Goal: Transaction & Acquisition: Purchase product/service

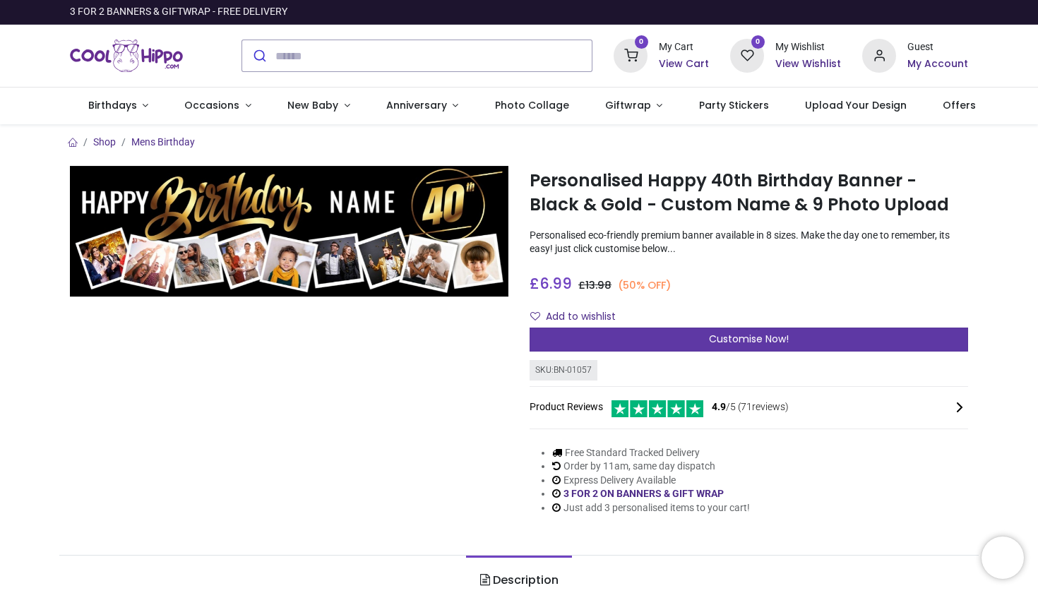
click at [657, 335] on div "Customise Now!" at bounding box center [748, 340] width 438 height 24
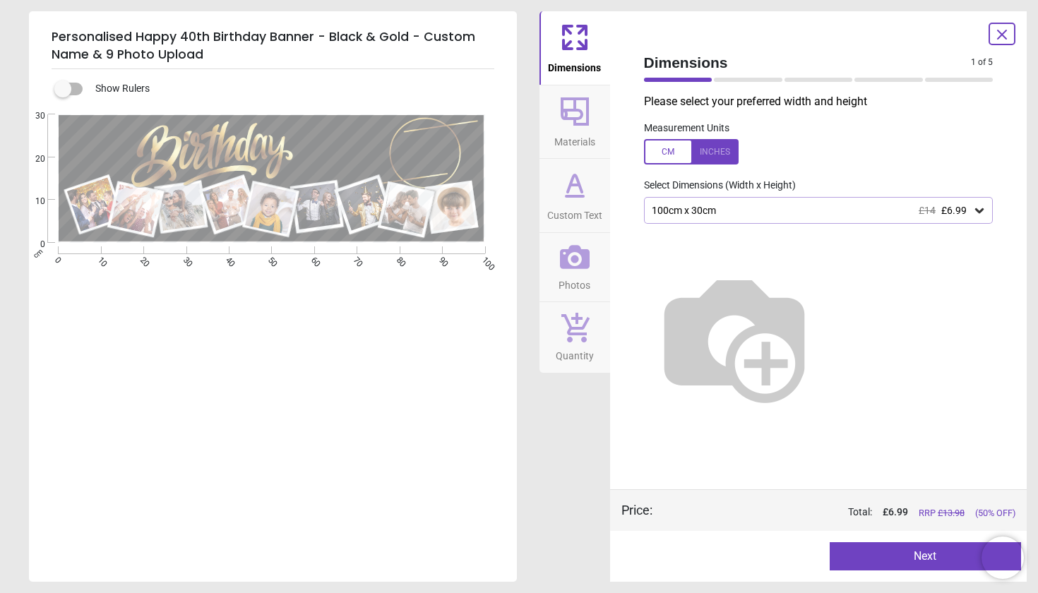
click at [980, 209] on icon at bounding box center [979, 210] width 14 height 14
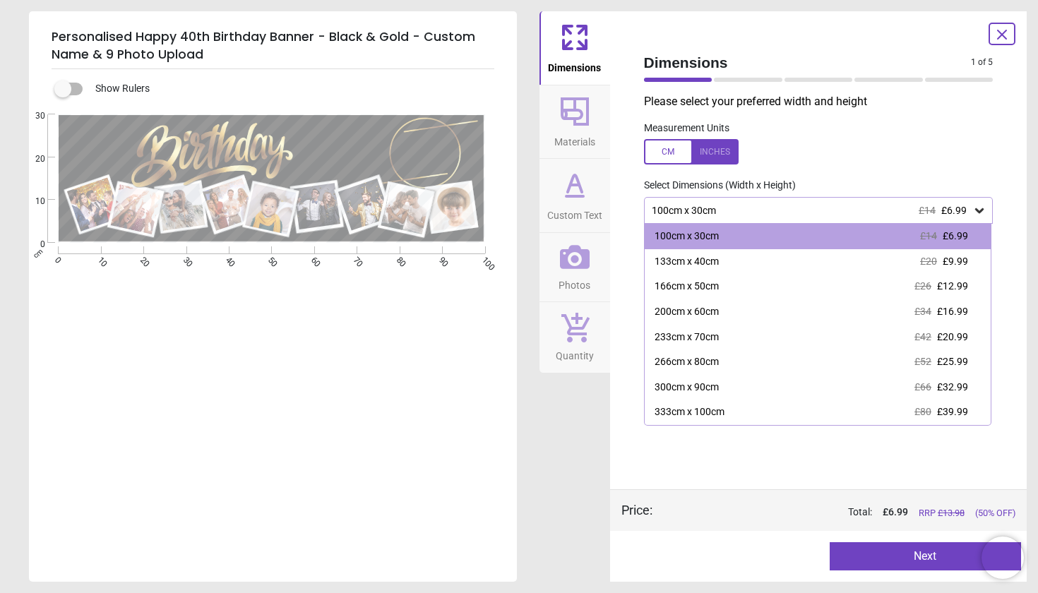
click at [714, 150] on div at bounding box center [691, 151] width 95 height 25
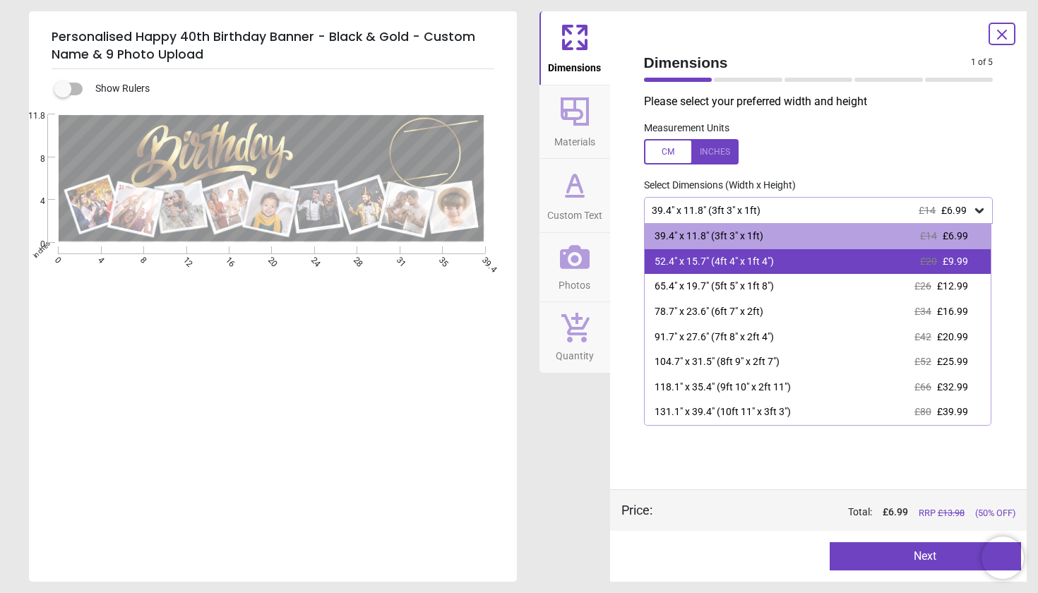
click at [710, 263] on div "52.4" x 15.7" (4ft 4" x 1ft 4")" at bounding box center [713, 262] width 119 height 14
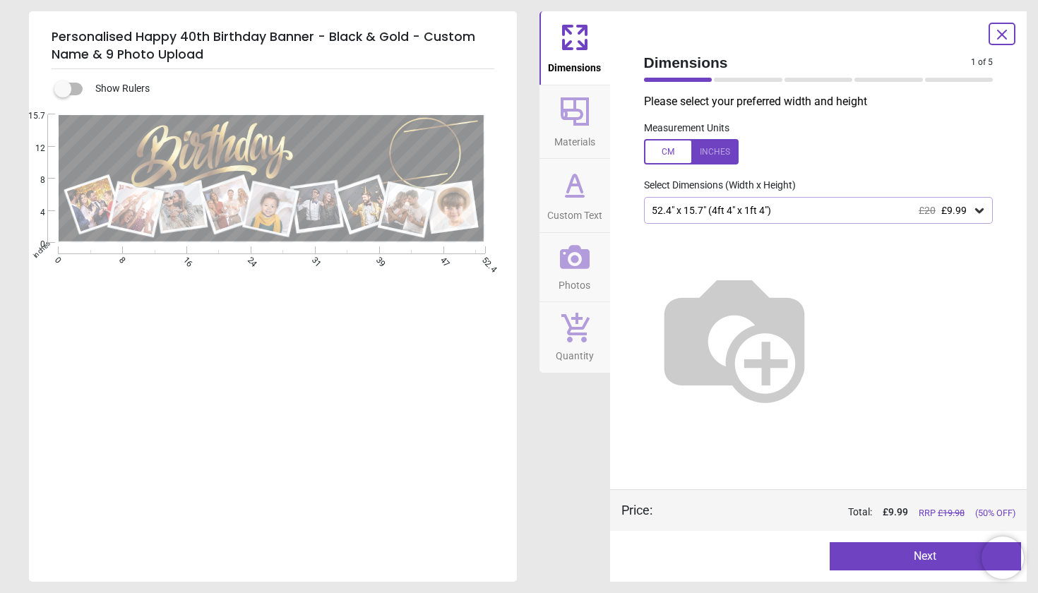
click at [916, 556] on button "Next" at bounding box center [924, 556] width 191 height 28
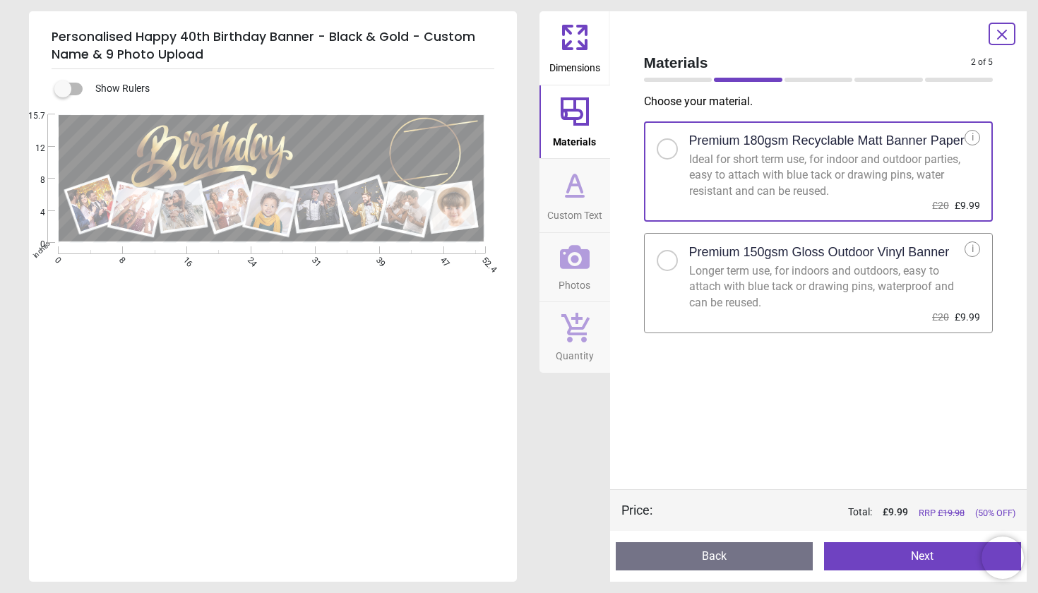
click at [894, 558] on button "Next" at bounding box center [922, 556] width 197 height 28
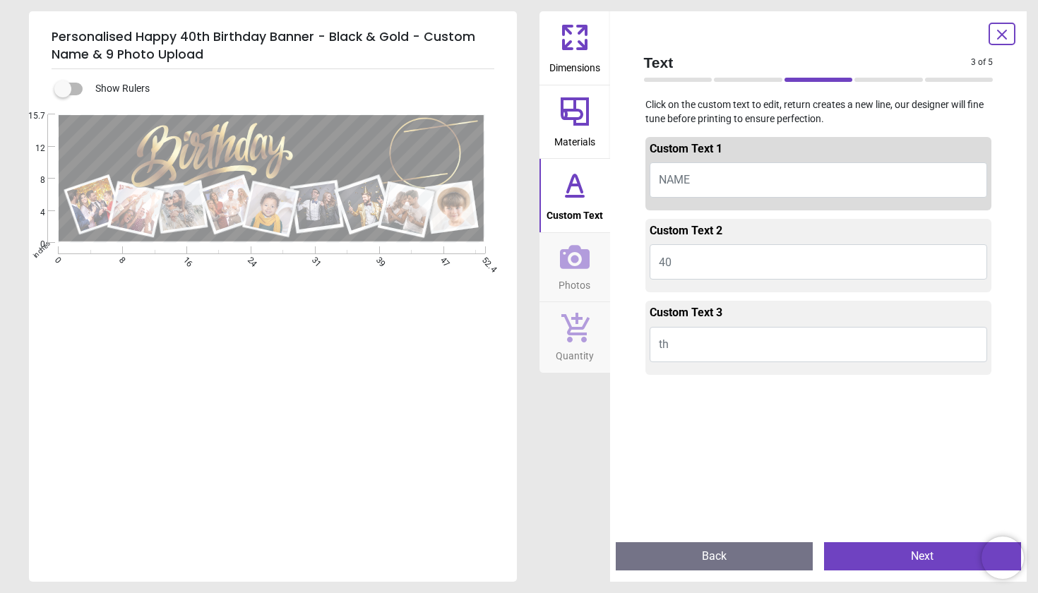
click at [762, 178] on button "NAME" at bounding box center [818, 179] width 338 height 35
click at [693, 183] on button "NAME" at bounding box center [818, 179] width 338 height 35
type textarea "*"
type textarea "*******"
click at [707, 263] on button "40" at bounding box center [818, 261] width 338 height 35
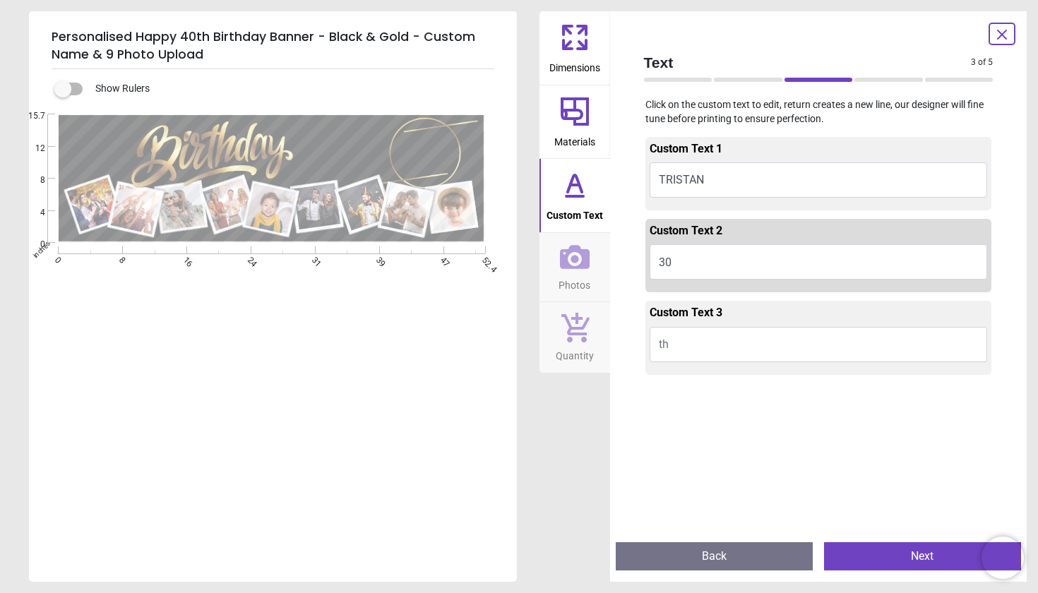
type textarea "**"
click at [579, 260] on icon at bounding box center [575, 257] width 30 height 30
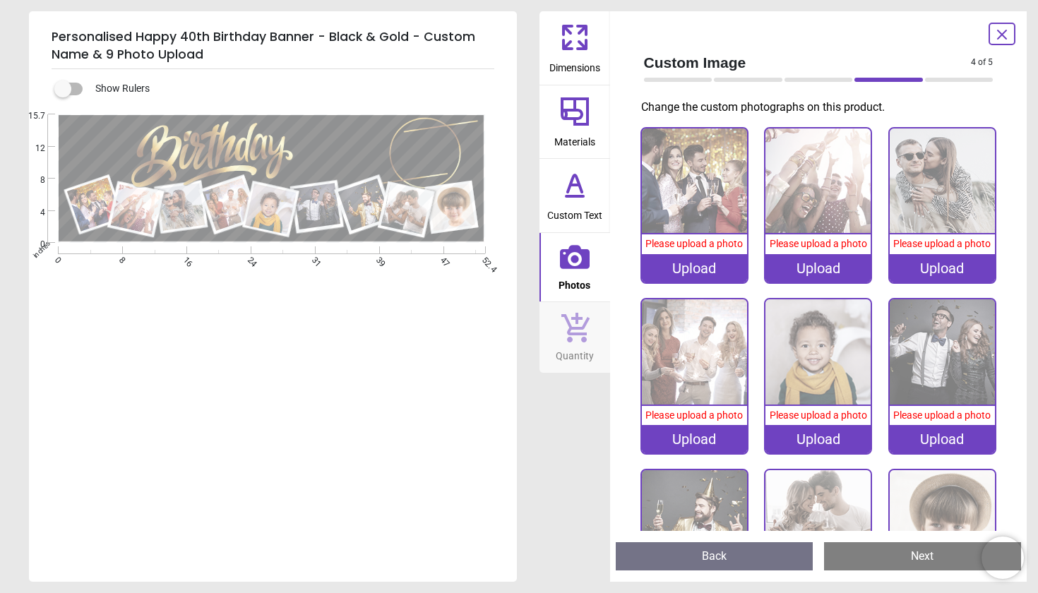
click at [714, 270] on div "Upload" at bounding box center [694, 268] width 105 height 28
click at [695, 268] on div "Upload" at bounding box center [694, 268] width 105 height 28
click at [679, 280] on div "Upload" at bounding box center [694, 268] width 105 height 28
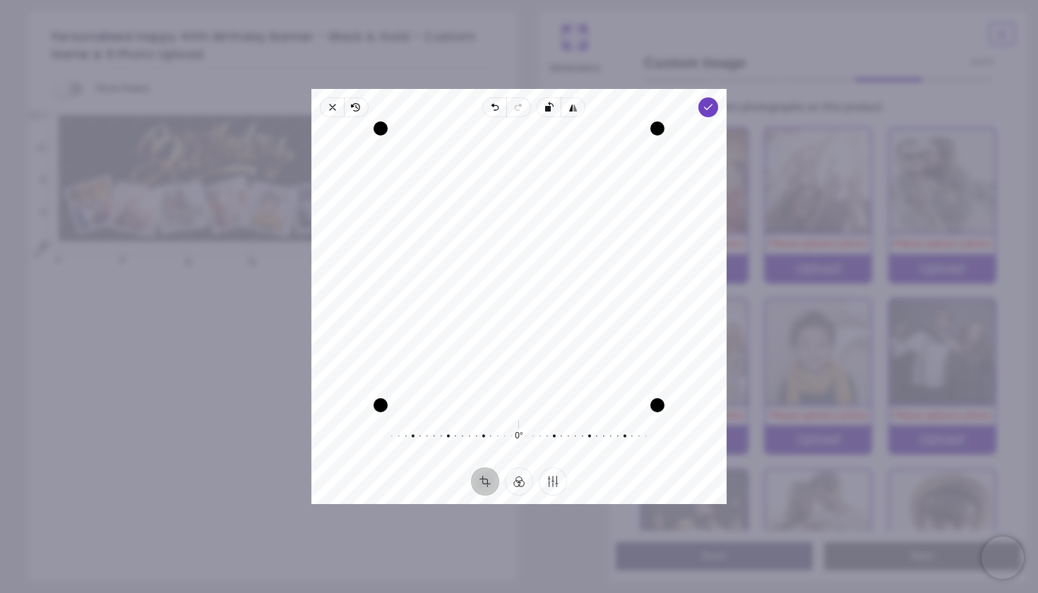
drag, startPoint x: 571, startPoint y: 354, endPoint x: 581, endPoint y: 444, distance: 90.9
click at [581, 444] on div "Recenter 0° Reset" at bounding box center [518, 292] width 415 height 350
click at [711, 108] on icon "button" at bounding box center [707, 107] width 11 height 11
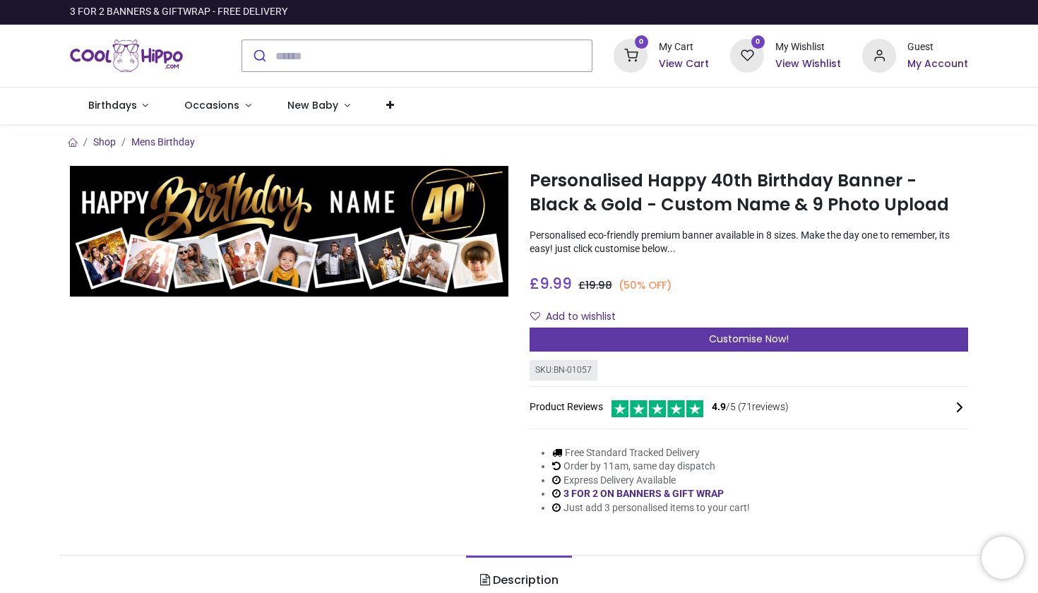
click at [712, 335] on span "Customise Now!" at bounding box center [749, 339] width 80 height 14
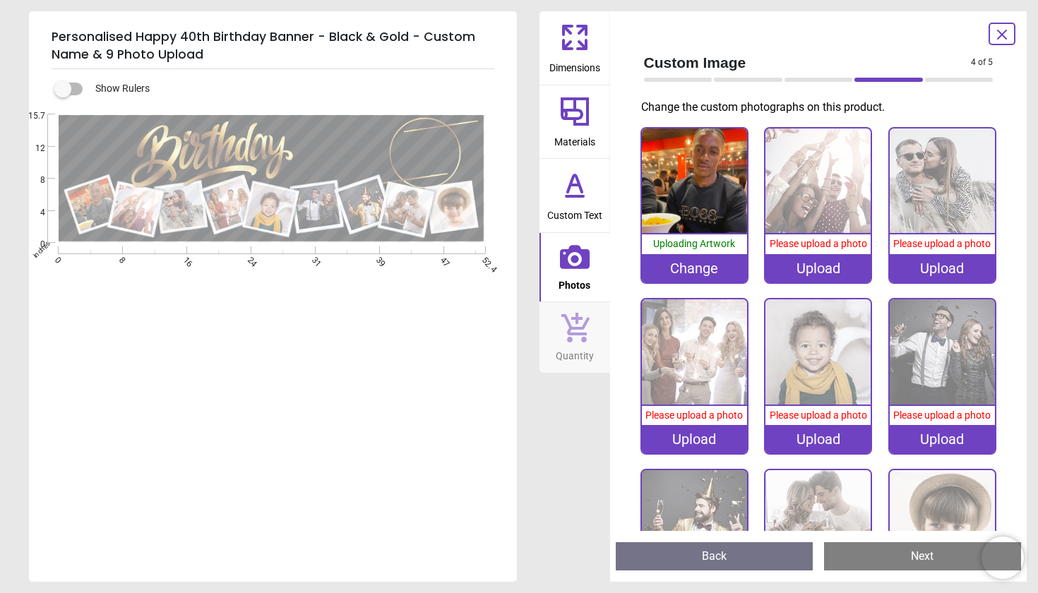
click at [831, 272] on div "Upload" at bounding box center [817, 268] width 105 height 28
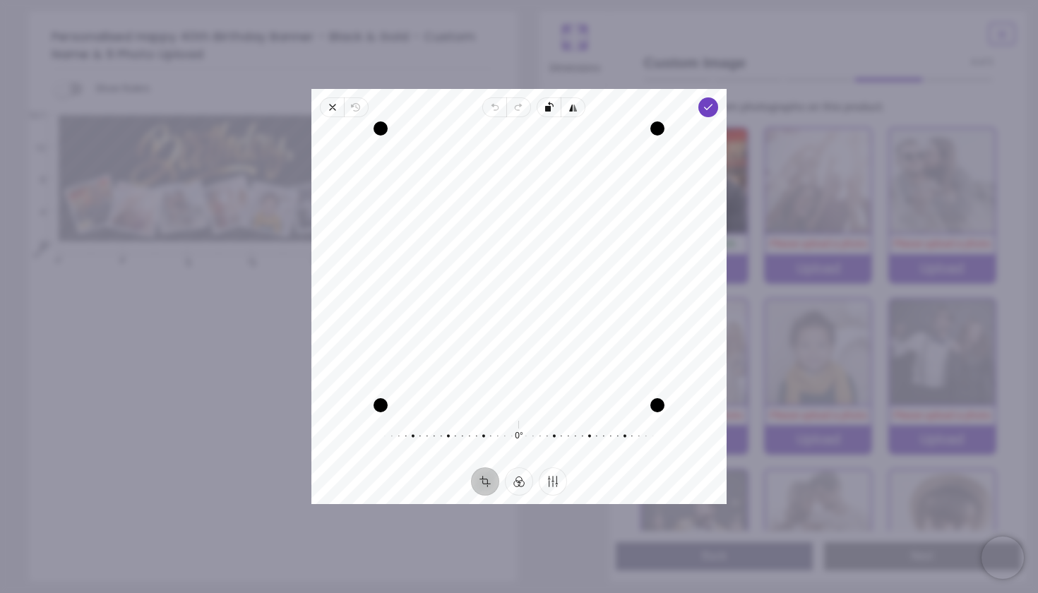
click at [570, 286] on div "Recenter" at bounding box center [519, 266] width 392 height 277
drag, startPoint x: 570, startPoint y: 286, endPoint x: 563, endPoint y: 329, distance: 43.6
click at [563, 329] on div "Recenter" at bounding box center [519, 266] width 392 height 277
click at [709, 105] on icon "button" at bounding box center [707, 107] width 11 height 11
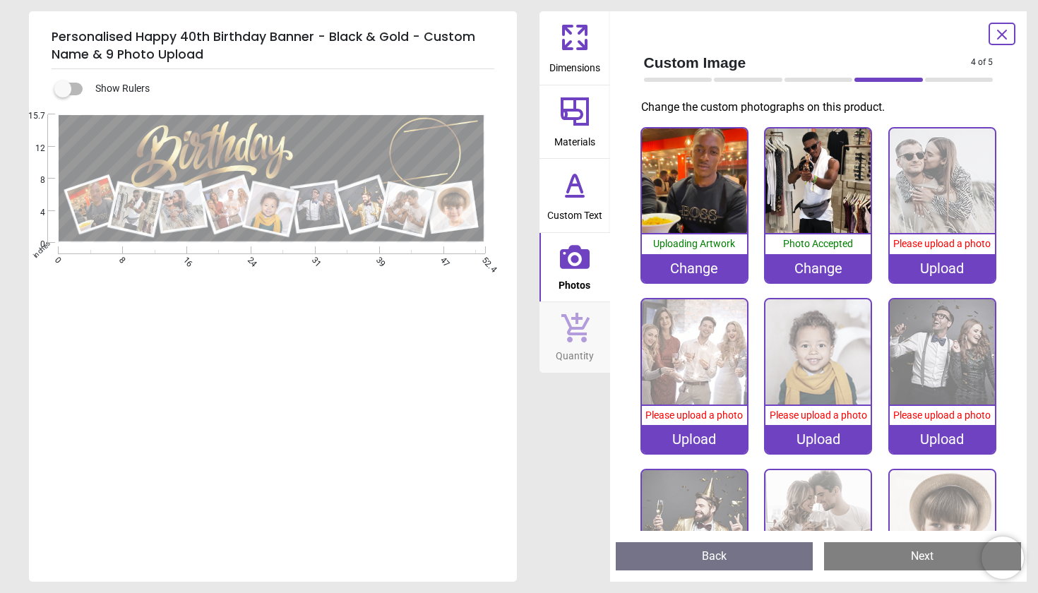
click at [935, 264] on div "Upload" at bounding box center [941, 268] width 105 height 28
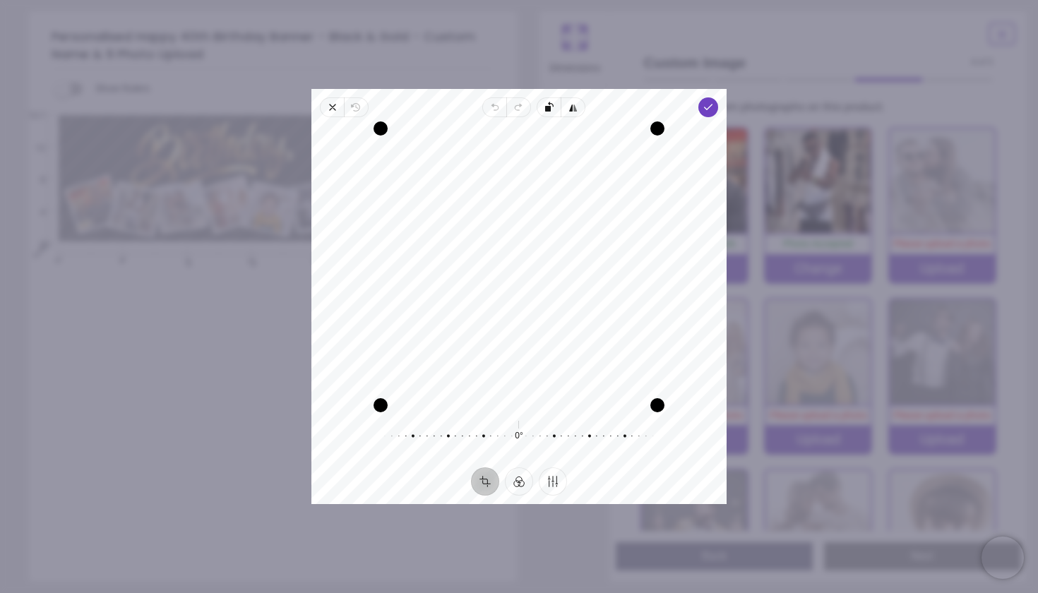
click at [615, 308] on div "Recenter" at bounding box center [519, 266] width 392 height 277
drag, startPoint x: 592, startPoint y: 342, endPoint x: 596, endPoint y: 364, distance: 22.2
click at [596, 364] on div "Recenter" at bounding box center [519, 266] width 392 height 277
click at [712, 107] on icon "button" at bounding box center [707, 107] width 11 height 11
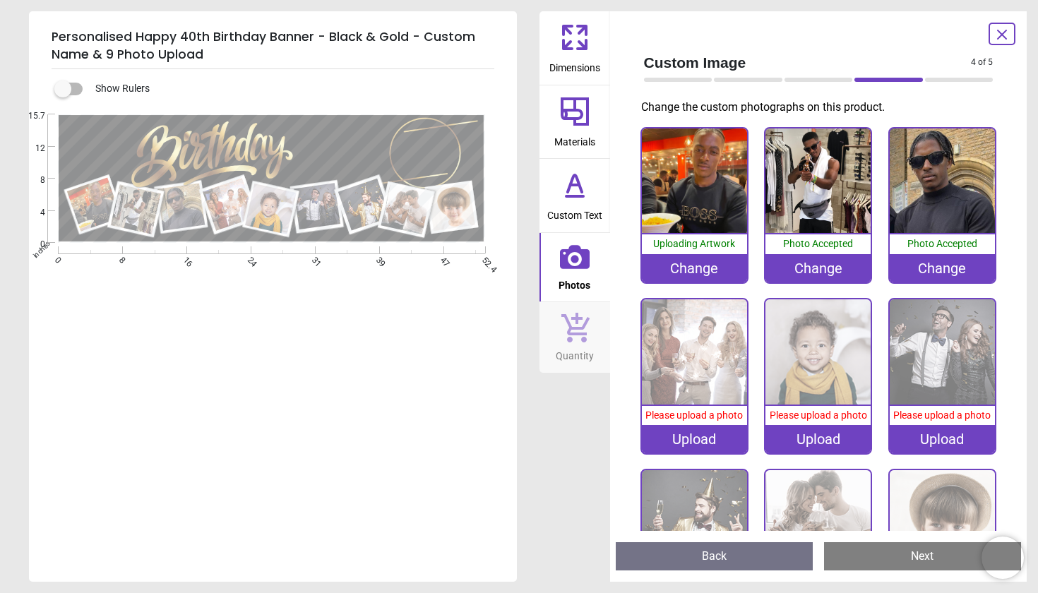
click at [712, 436] on div "Upload" at bounding box center [694, 439] width 105 height 28
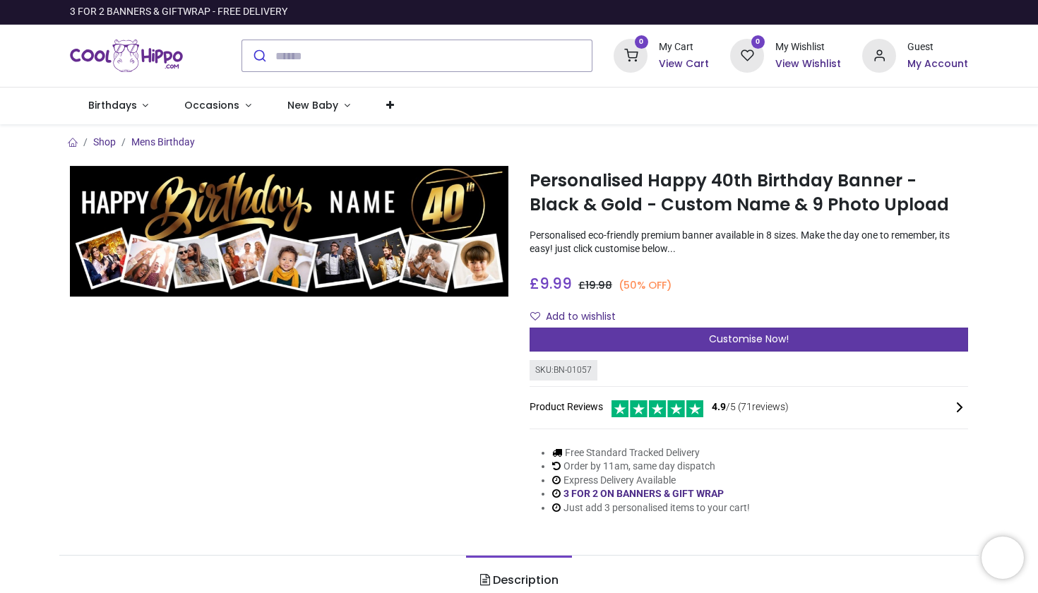
click at [786, 335] on span "Customise Now!" at bounding box center [749, 339] width 80 height 14
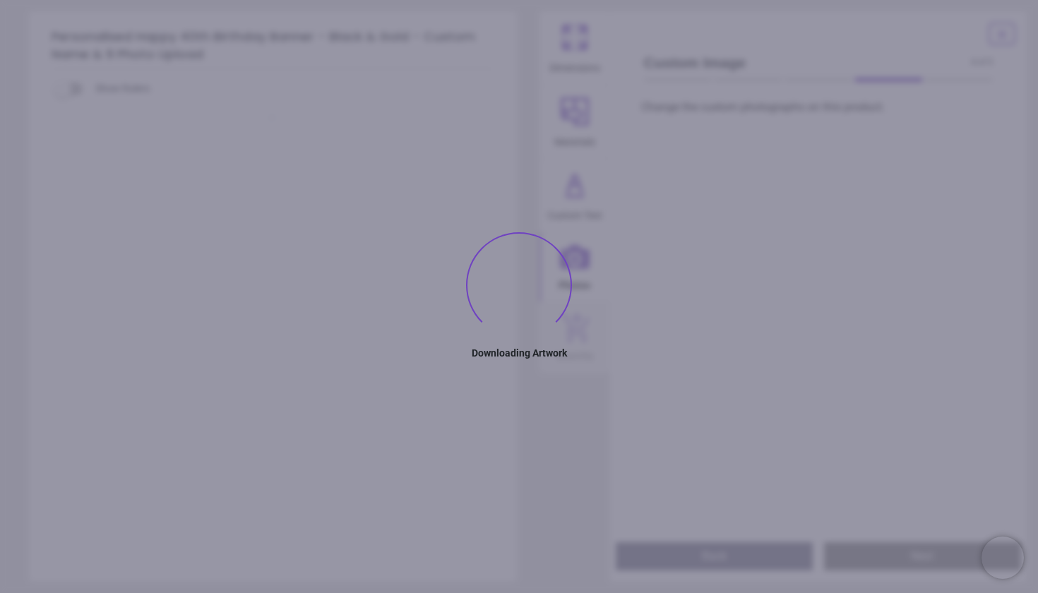
type textarea "*******"
type textarea "**"
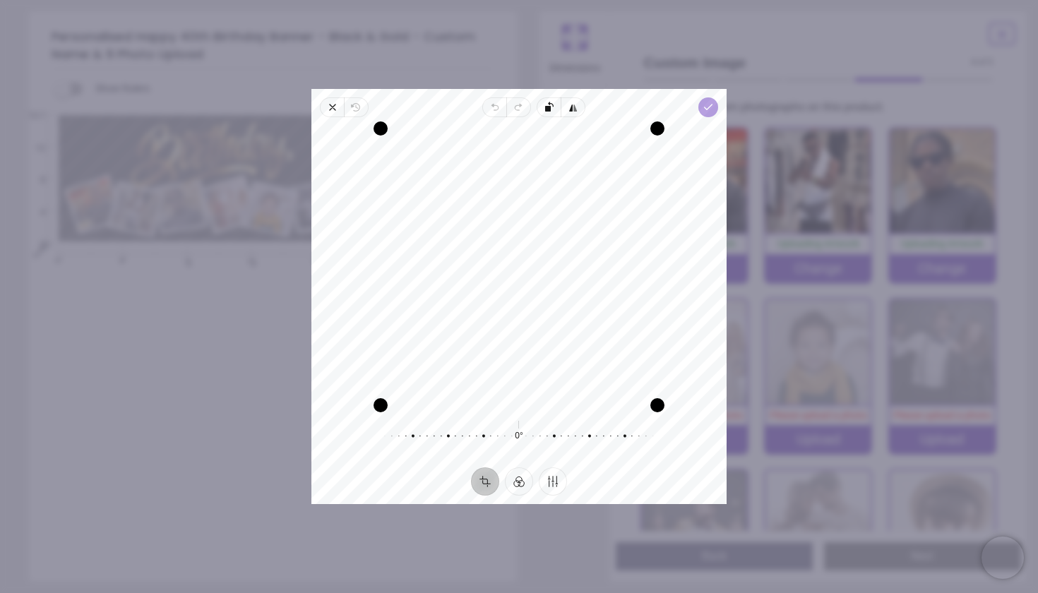
click at [712, 103] on icon "button" at bounding box center [707, 107] width 11 height 11
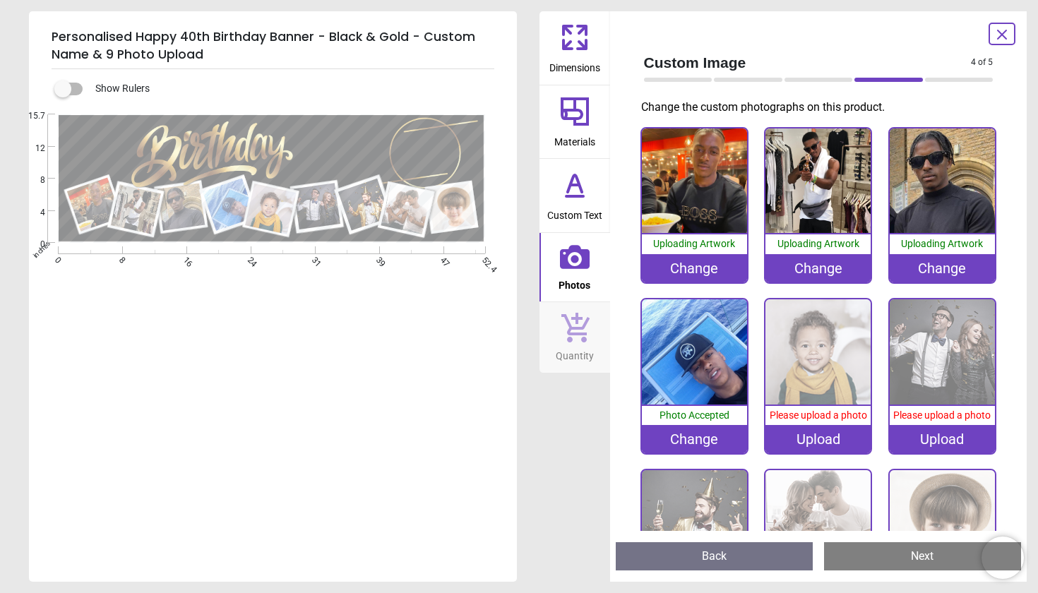
click at [822, 441] on div "Upload" at bounding box center [817, 439] width 105 height 28
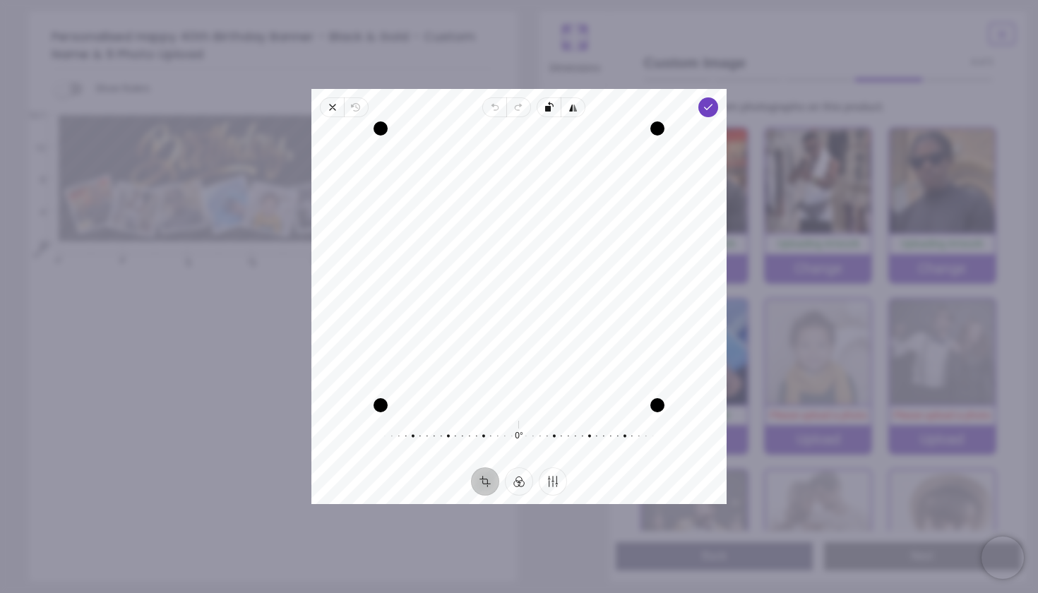
click at [584, 349] on div "Recenter" at bounding box center [519, 266] width 392 height 277
drag, startPoint x: 566, startPoint y: 299, endPoint x: 561, endPoint y: 313, distance: 15.0
click at [561, 313] on div "Recenter" at bounding box center [519, 266] width 392 height 277
drag, startPoint x: 563, startPoint y: 329, endPoint x: 560, endPoint y: 338, distance: 9.6
click at [560, 338] on div "Recenter" at bounding box center [519, 266] width 392 height 277
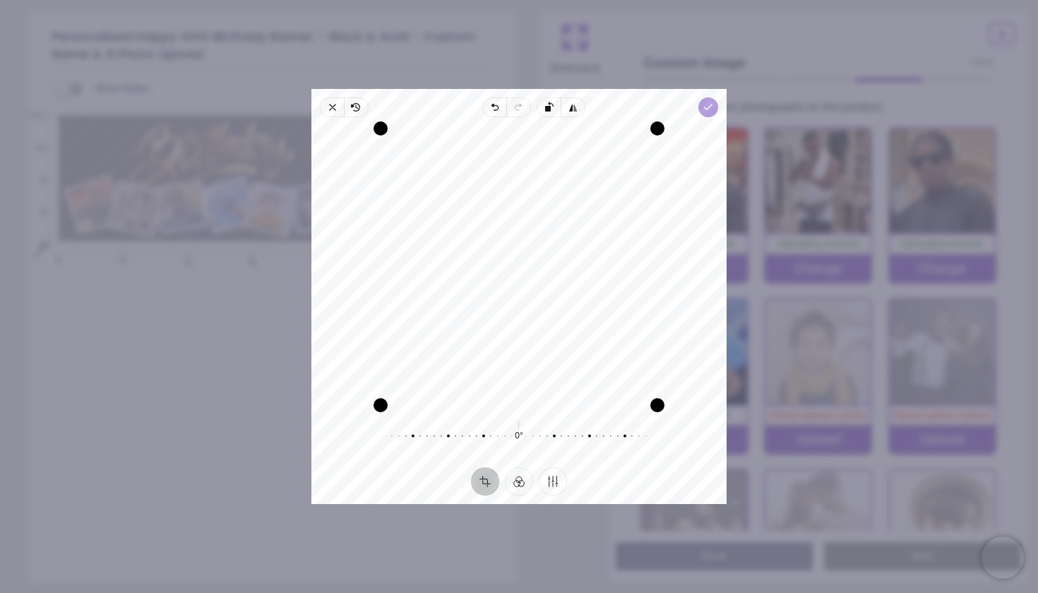
click at [708, 104] on icon "button" at bounding box center [707, 107] width 11 height 11
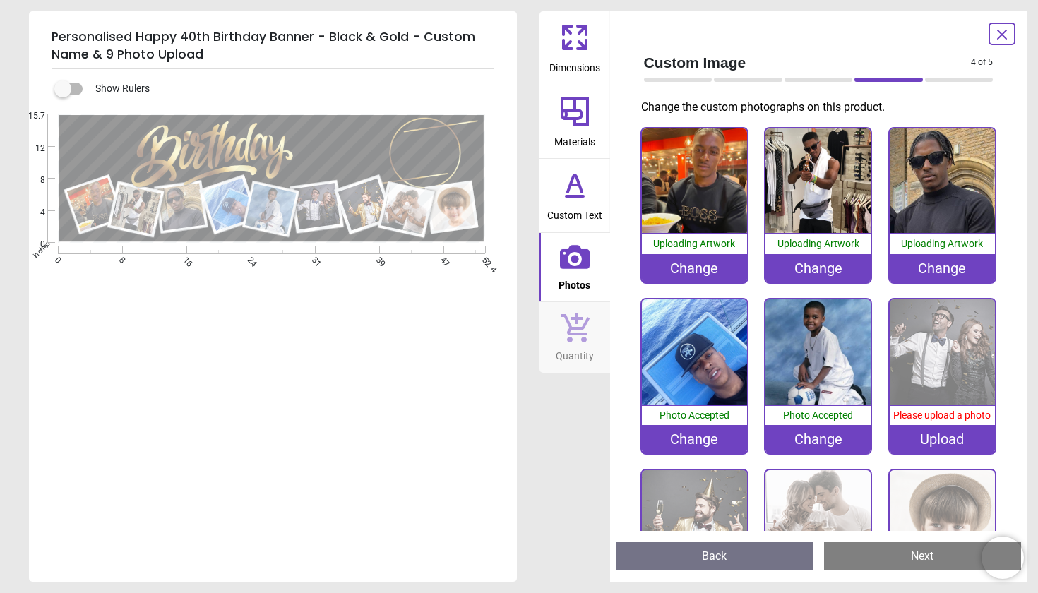
click at [934, 436] on div "Upload" at bounding box center [941, 439] width 105 height 28
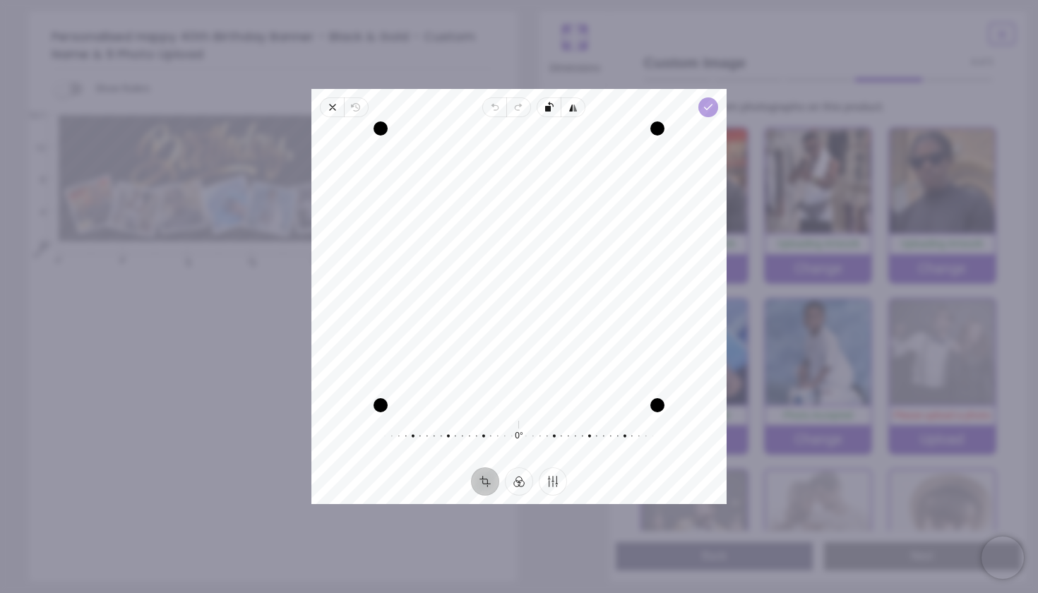
click at [705, 109] on icon "button" at bounding box center [707, 107] width 11 height 11
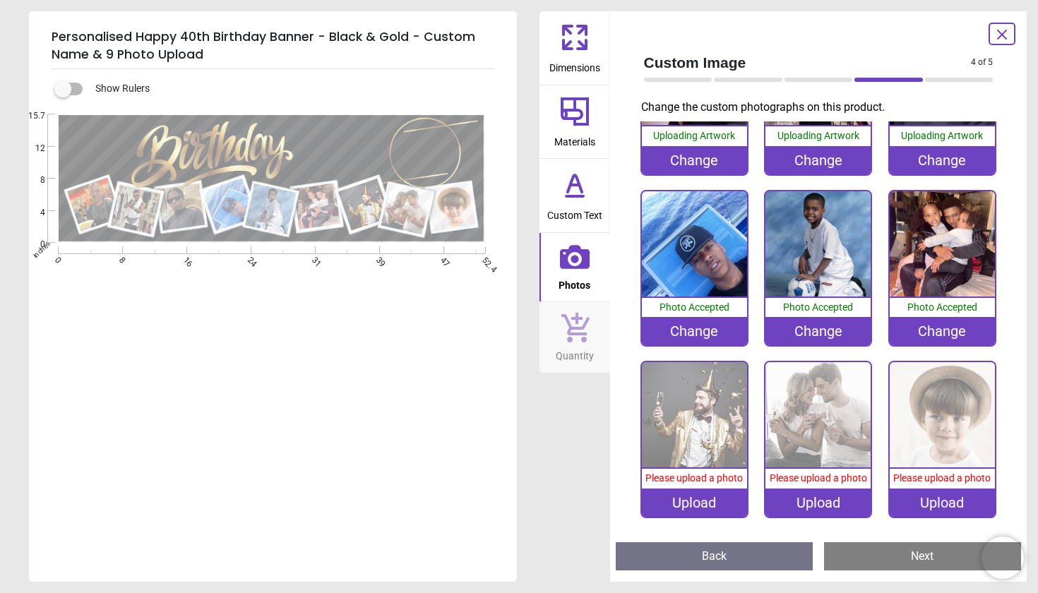
scroll to position [107, 0]
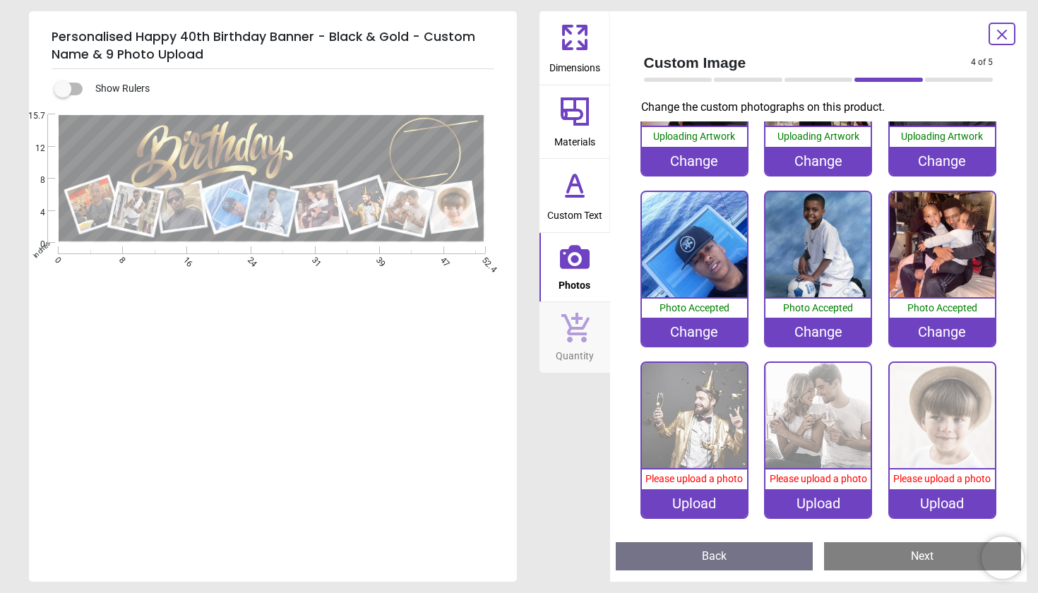
click at [714, 501] on div "Upload" at bounding box center [694, 503] width 105 height 28
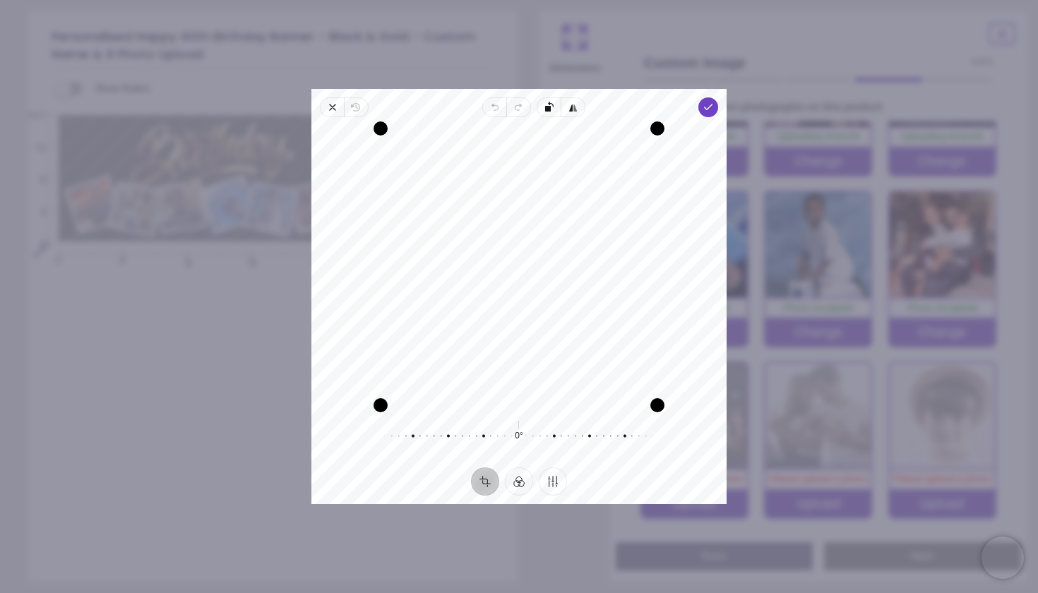
click at [640, 330] on div "Recenter" at bounding box center [519, 266] width 392 height 277
click at [708, 106] on polyline "button" at bounding box center [709, 106] width 8 height 5
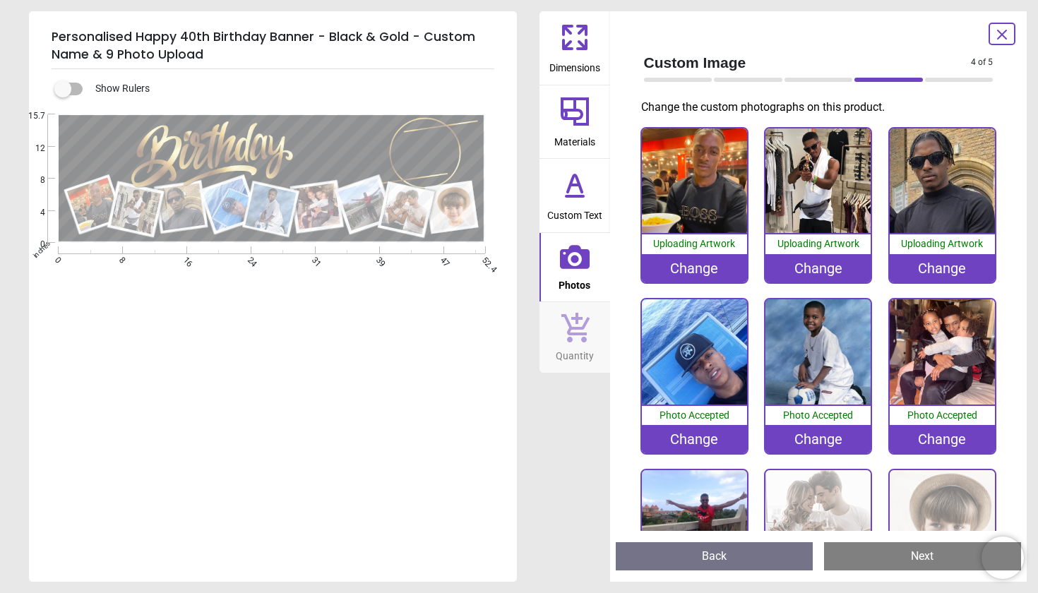
scroll to position [107, 0]
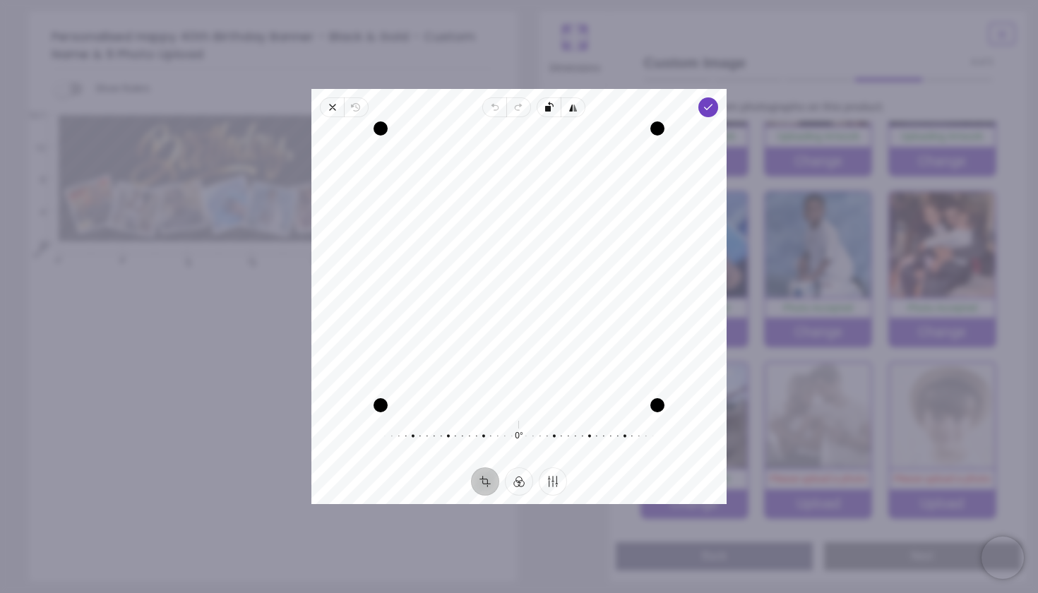
click at [585, 331] on div "Recenter" at bounding box center [519, 266] width 392 height 277
drag, startPoint x: 582, startPoint y: 313, endPoint x: 582, endPoint y: 279, distance: 34.6
click at [582, 279] on div "Recenter" at bounding box center [519, 266] width 392 height 277
click at [712, 106] on icon "button" at bounding box center [707, 107] width 11 height 11
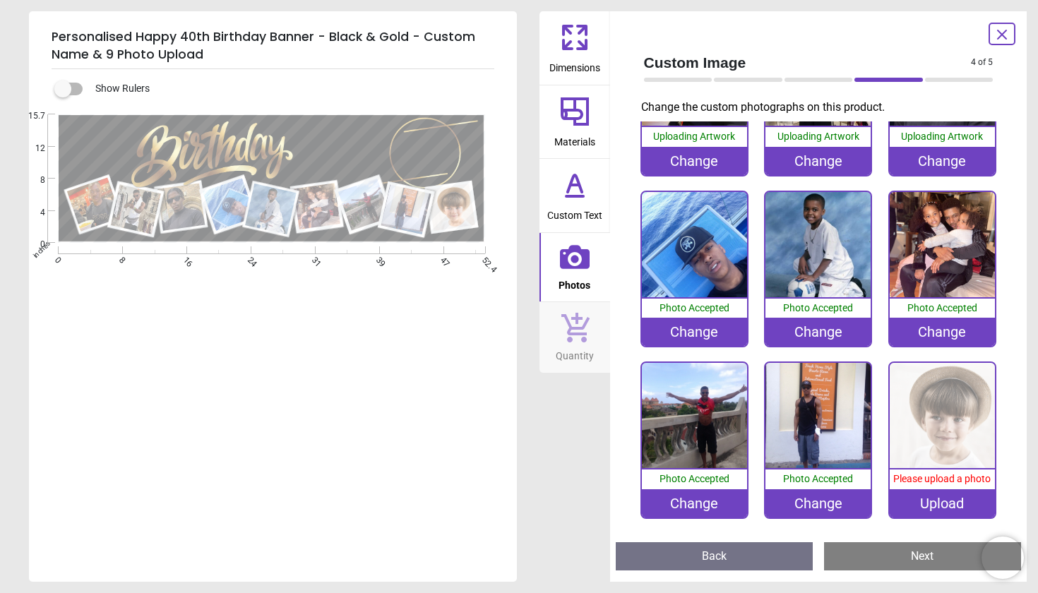
click at [937, 505] on div "Upload" at bounding box center [941, 503] width 105 height 28
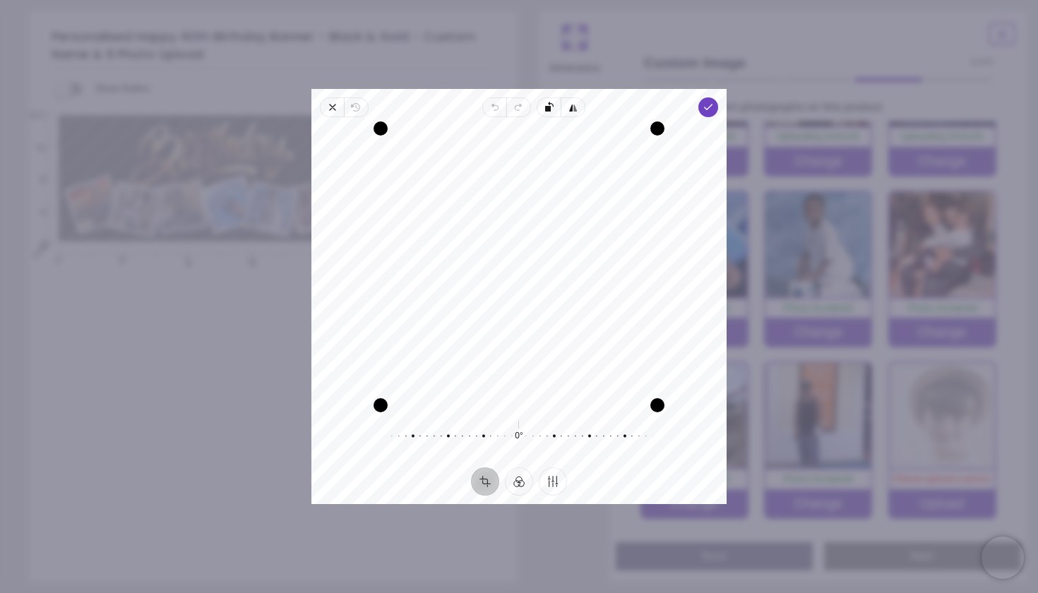
drag, startPoint x: 571, startPoint y: 310, endPoint x: 572, endPoint y: 358, distance: 48.0
click at [572, 358] on div "Recenter" at bounding box center [519, 266] width 392 height 277
click at [709, 114] on span "Done" at bounding box center [708, 107] width 20 height 20
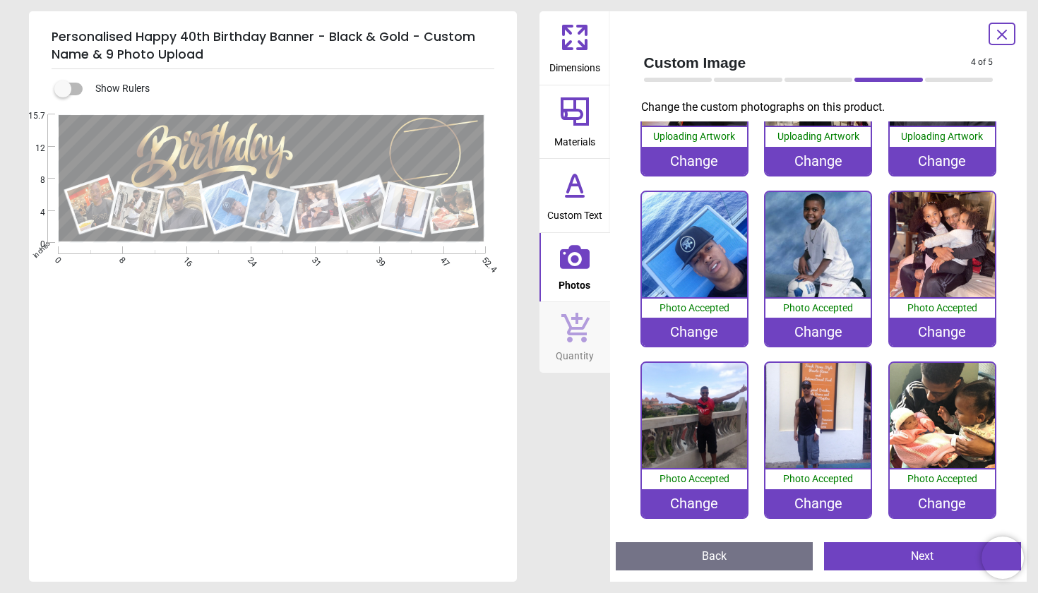
click at [570, 326] on icon at bounding box center [575, 328] width 28 height 30
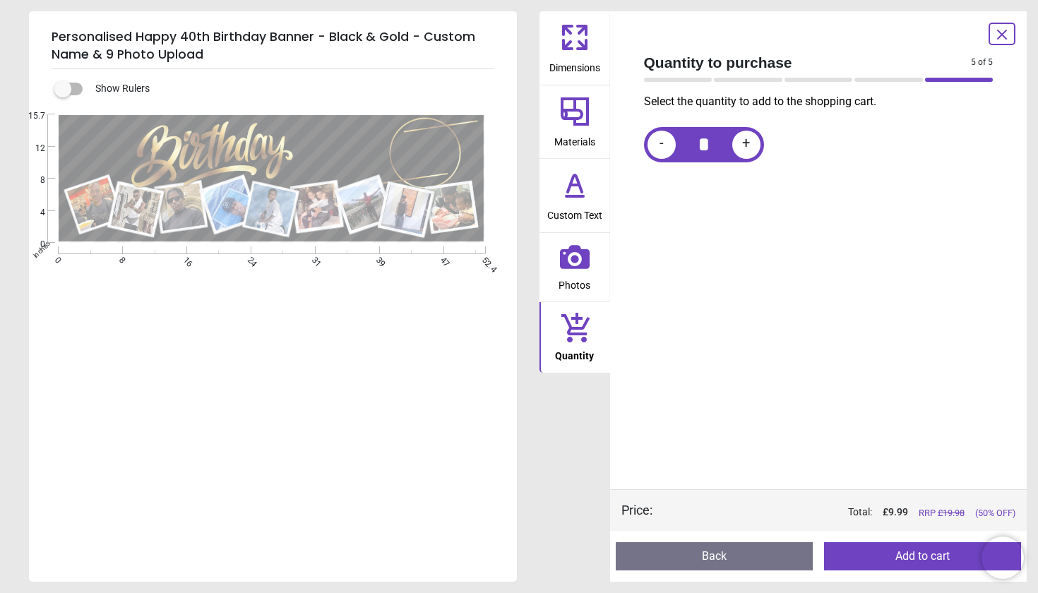
click at [933, 561] on button "Add to cart" at bounding box center [922, 556] width 197 height 28
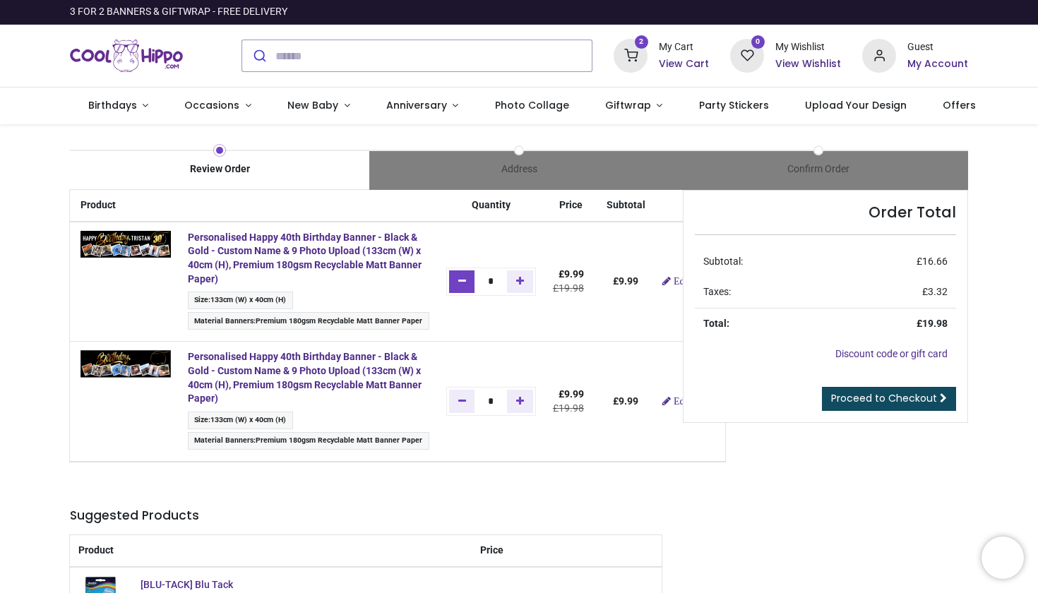
click at [466, 283] on icon "Remove one" at bounding box center [462, 281] width 8 height 10
type input "*"
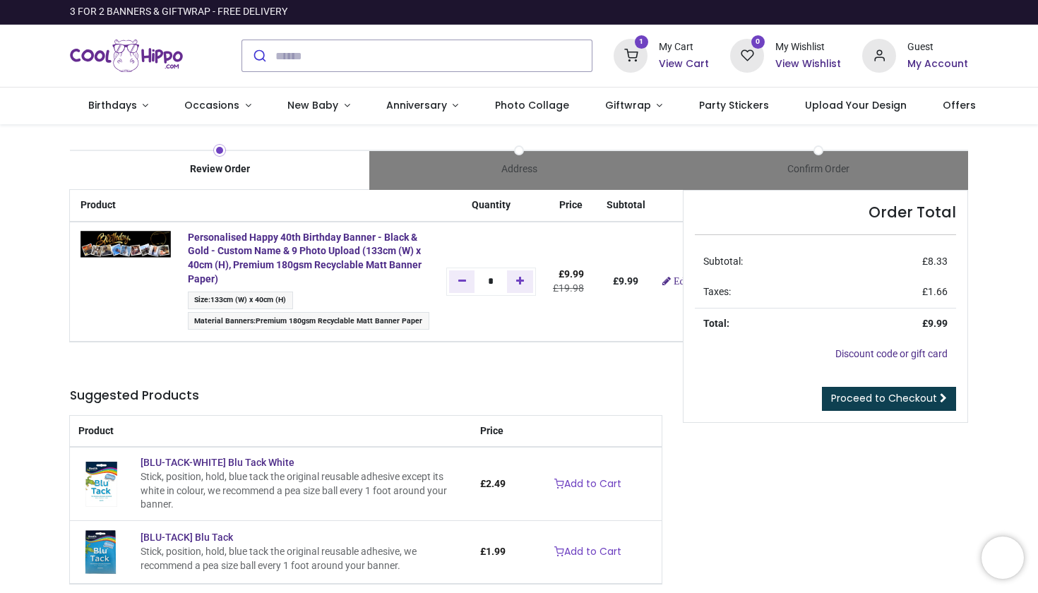
click at [879, 396] on span "Proceed to Checkout" at bounding box center [884, 398] width 106 height 14
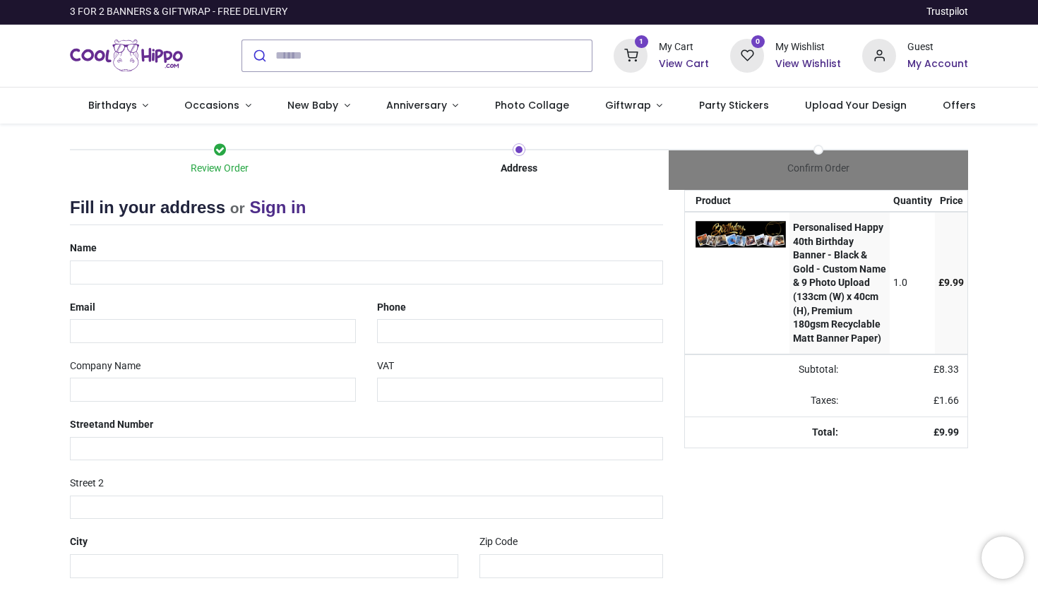
select select "***"
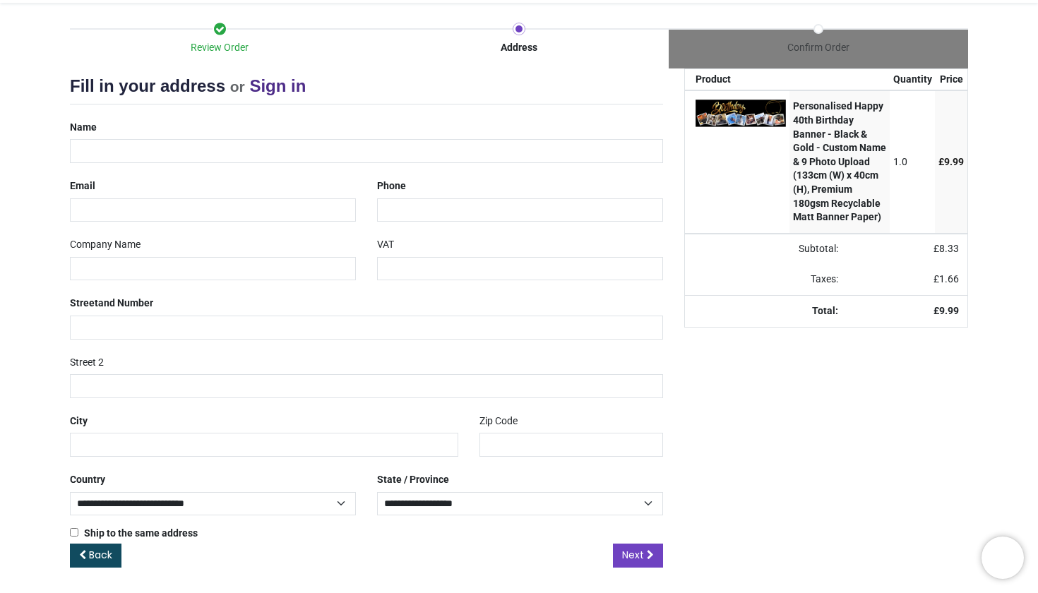
scroll to position [119, 0]
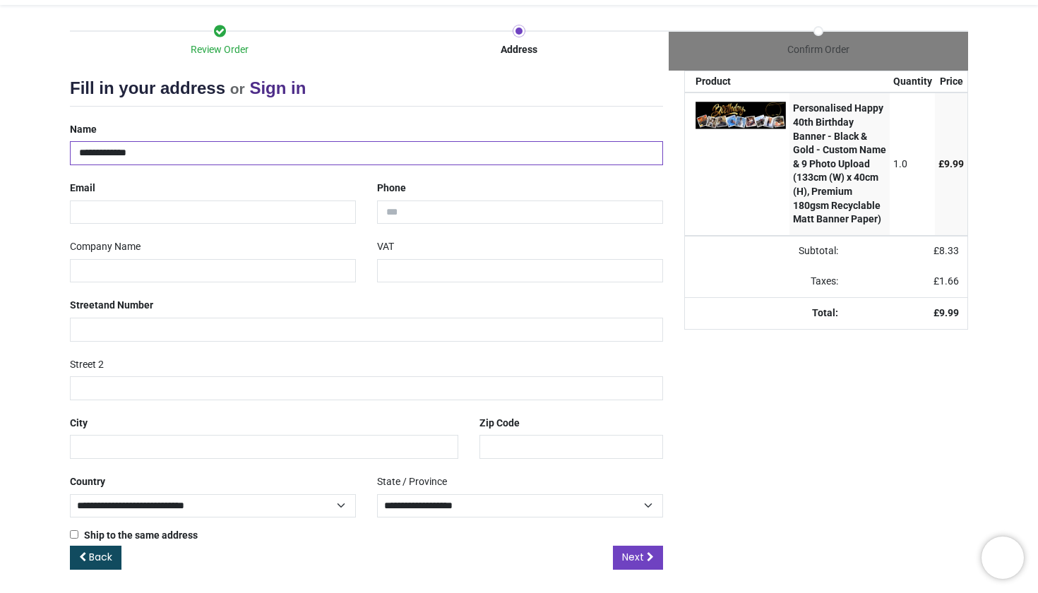
type input "**********"
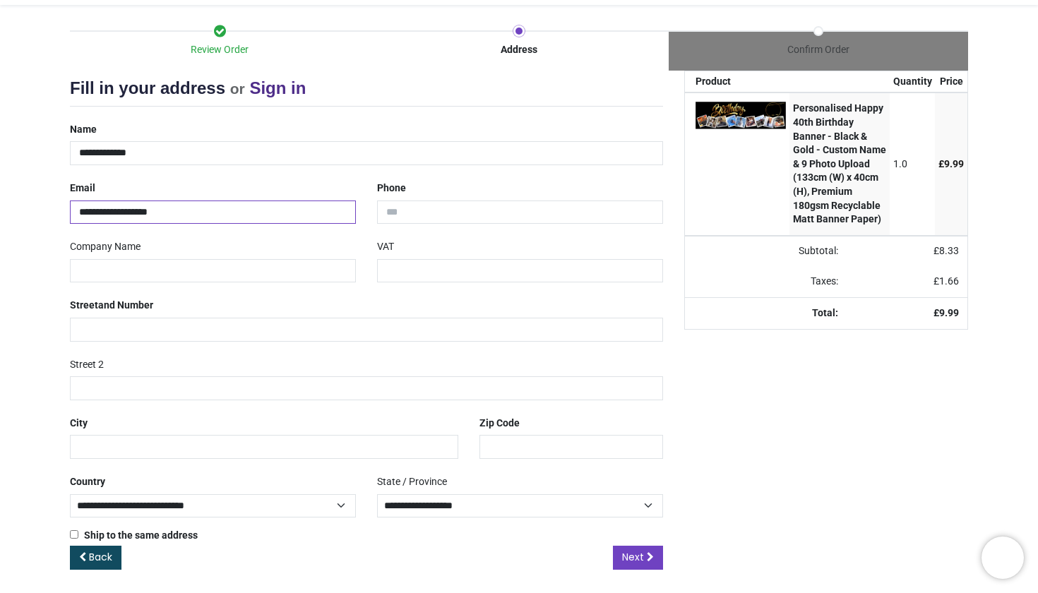
type input "**********"
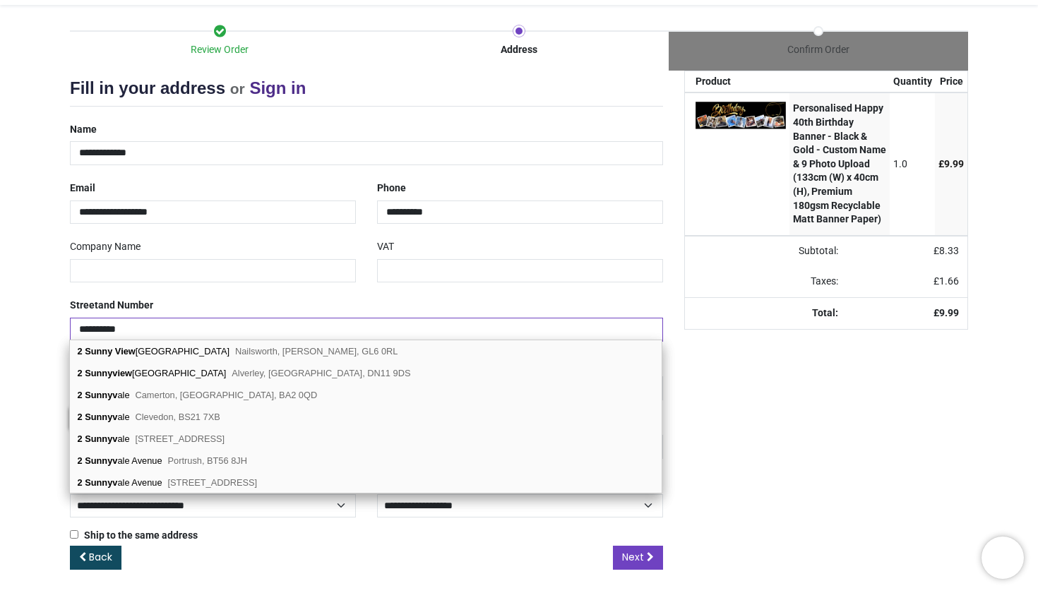
type input "**********"
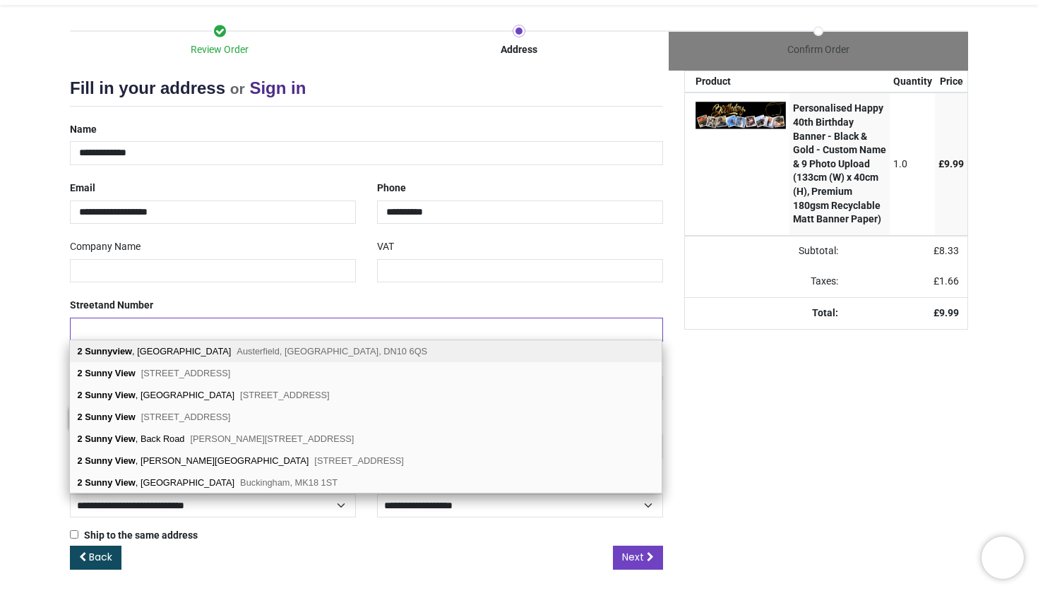
type input "*"
type input "**********"
type input "*******"
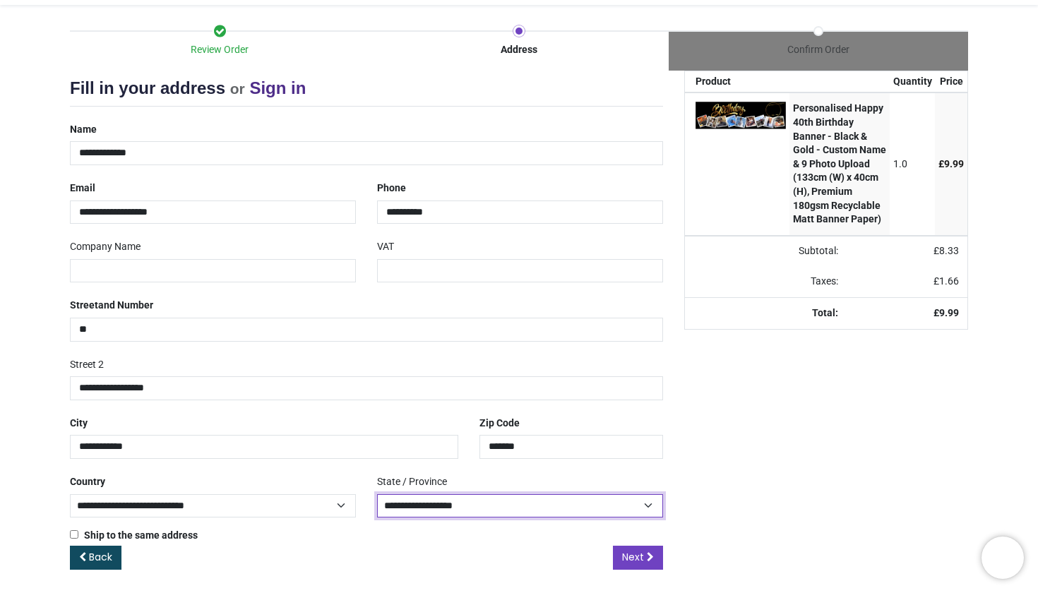
select select "***"
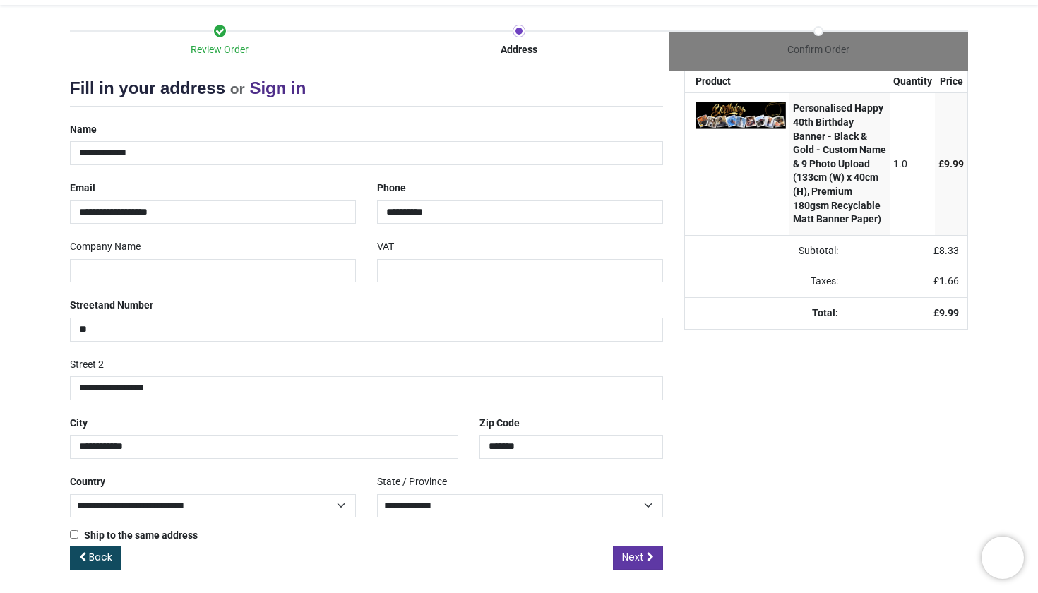
click at [633, 555] on span "Next" at bounding box center [633, 557] width 22 height 14
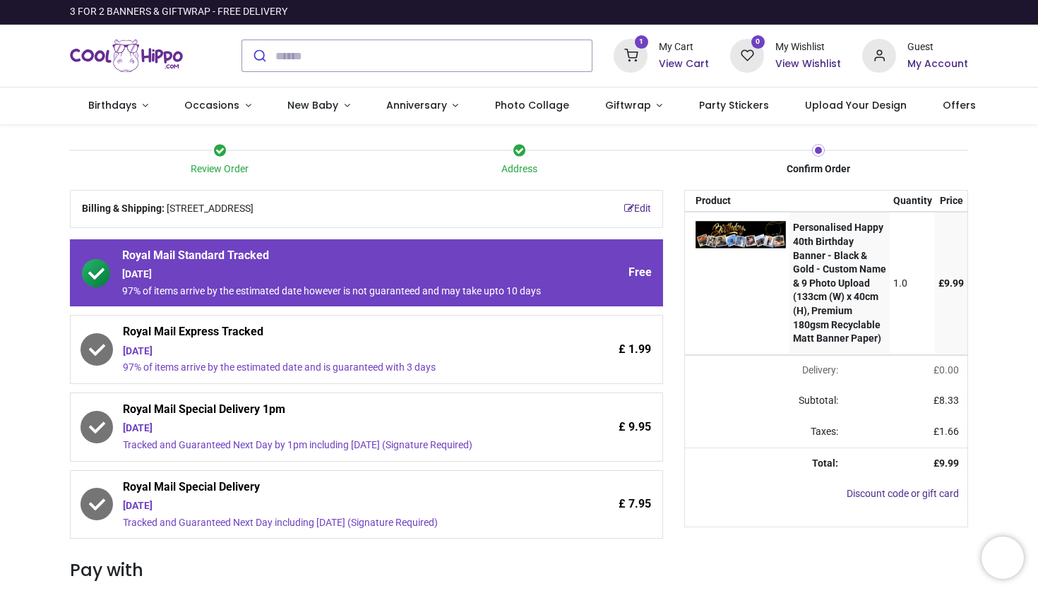
click at [416, 355] on div "[DATE]" at bounding box center [334, 351] width 422 height 14
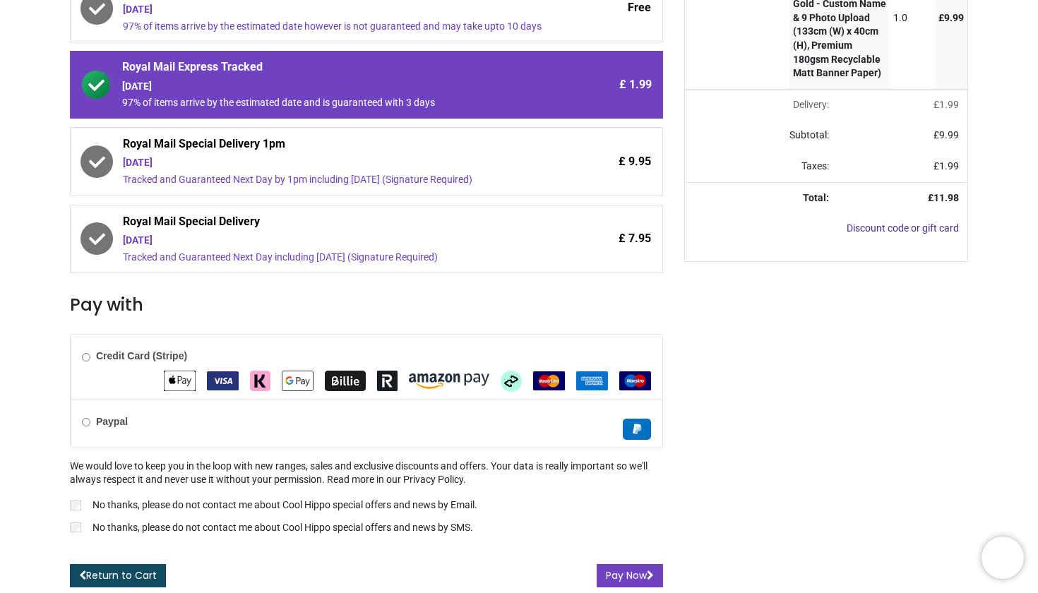
scroll to position [270, 0]
click at [253, 384] on img "Klarna" at bounding box center [260, 381] width 20 height 20
click at [639, 573] on button "Pay Now" at bounding box center [630, 576] width 66 height 24
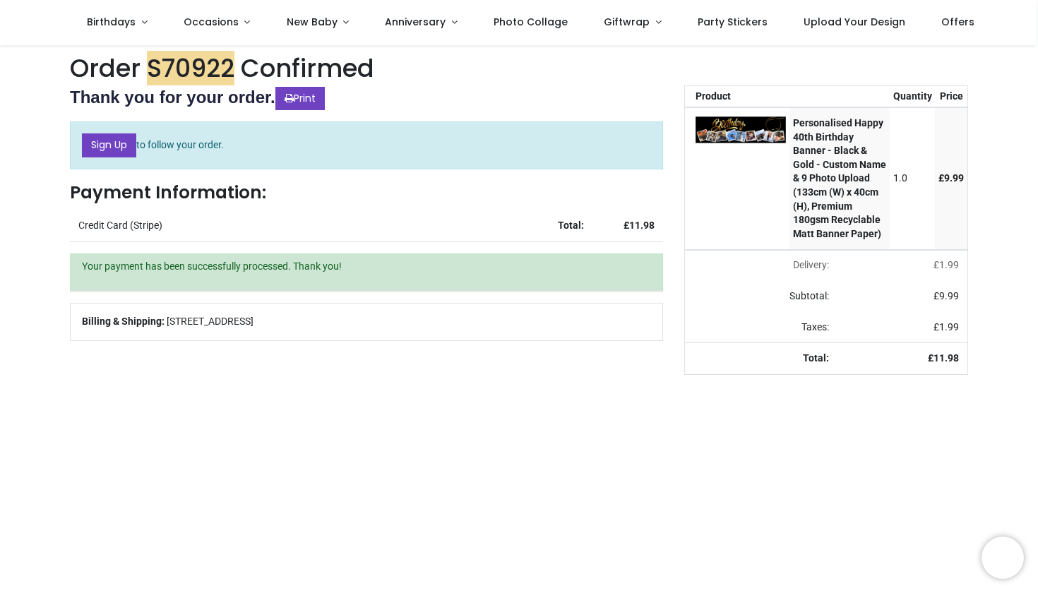
scroll to position [1, 0]
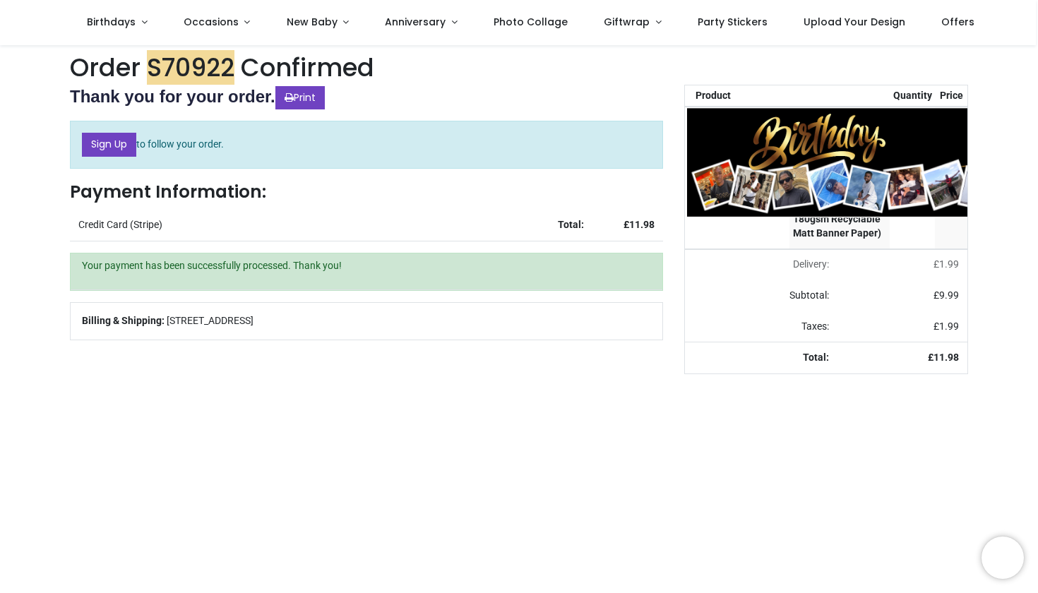
click at [777, 158] on img at bounding box center [866, 161] width 361 height 109
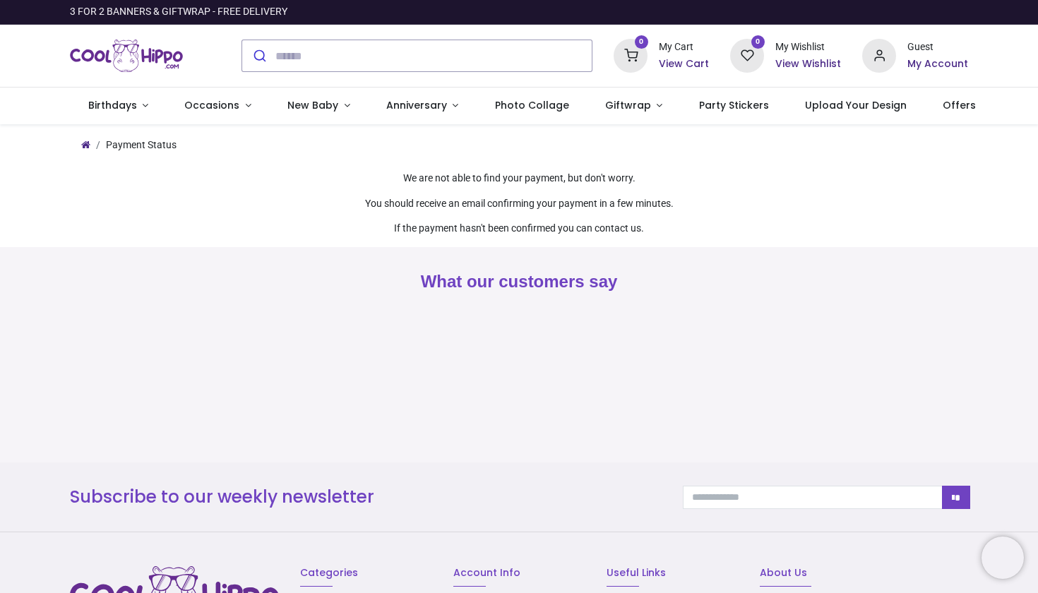
click at [923, 62] on h6 "My Account" at bounding box center [937, 64] width 61 height 14
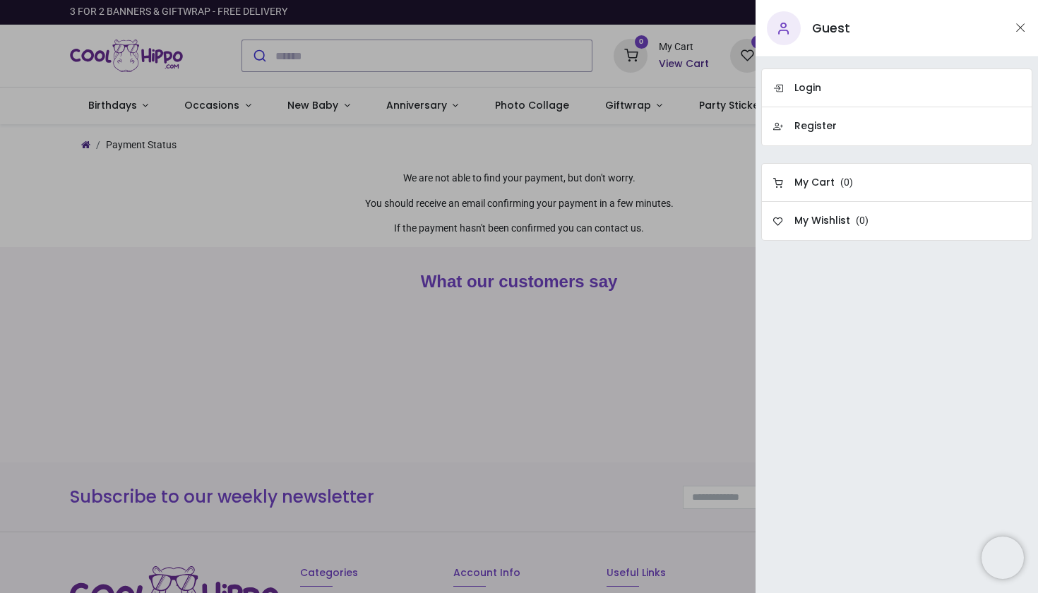
click at [836, 26] on h5 "Guest" at bounding box center [831, 29] width 38 height 18
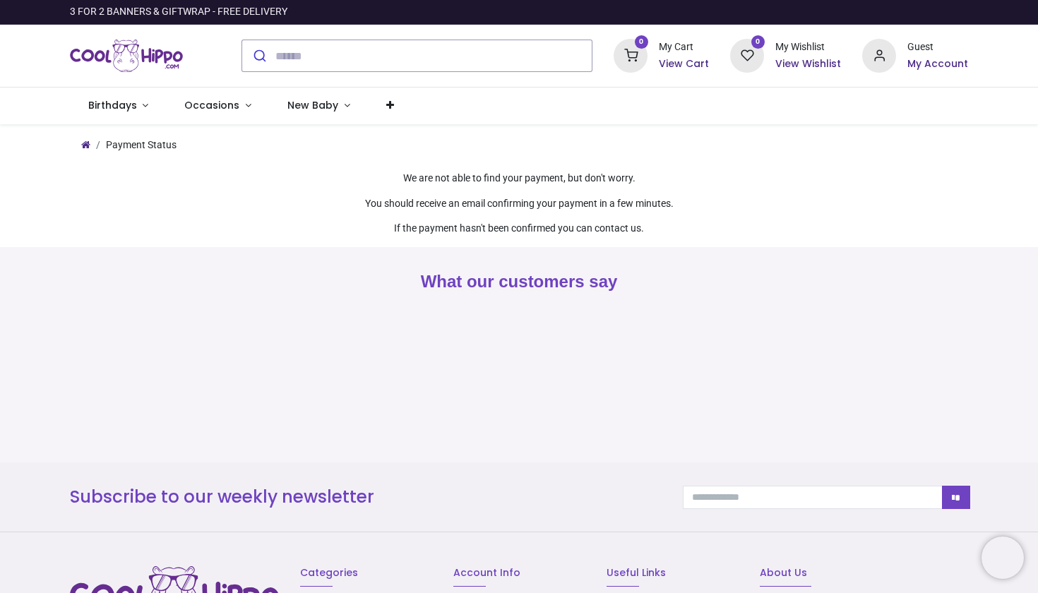
click at [120, 60] on img "Logo of Cool Hippo" at bounding box center [126, 56] width 113 height 40
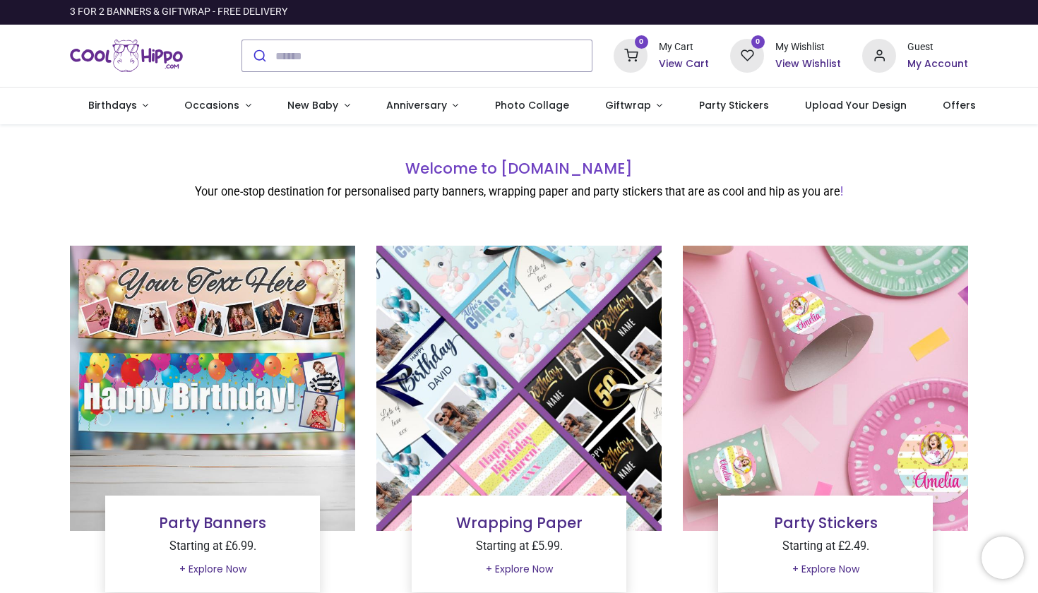
click at [933, 65] on h6 "My Account" at bounding box center [937, 64] width 61 height 14
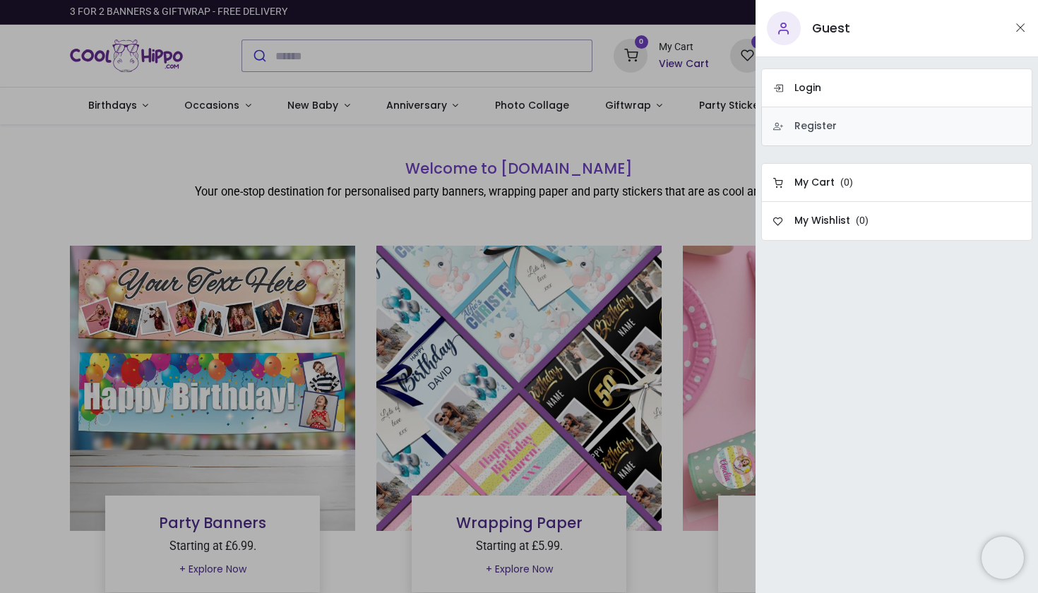
click at [827, 128] on h6 "Register" at bounding box center [815, 126] width 42 height 14
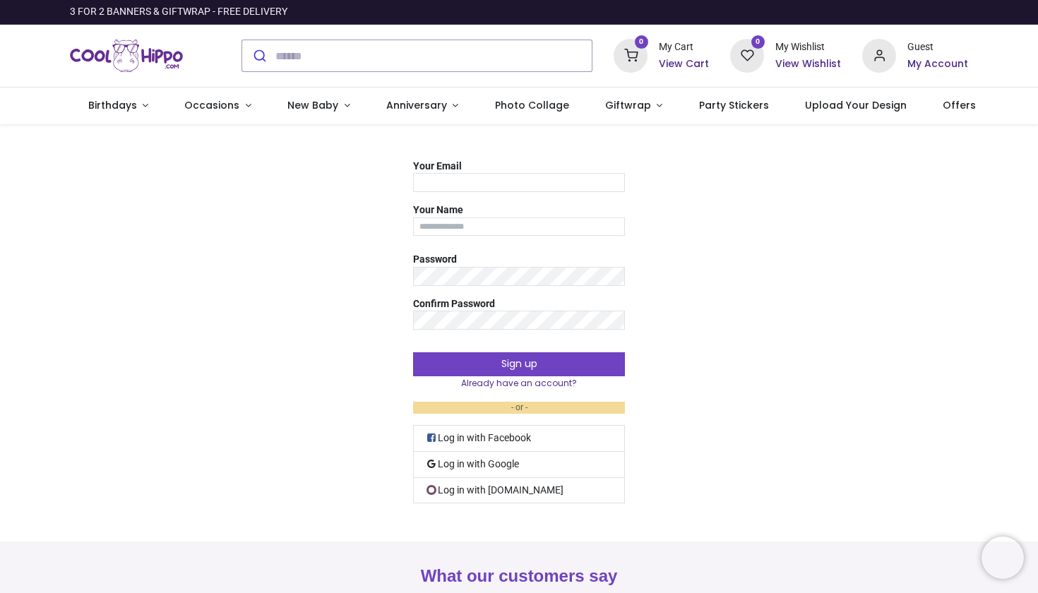
click at [928, 62] on h6 "My Account" at bounding box center [937, 64] width 61 height 14
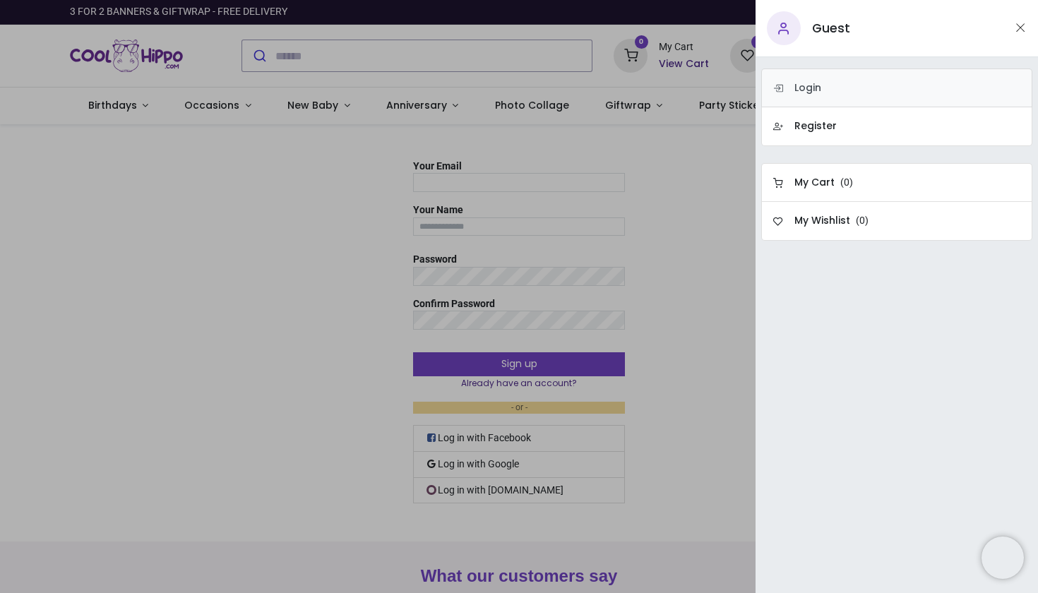
click at [831, 93] on link "Login" at bounding box center [896, 87] width 271 height 39
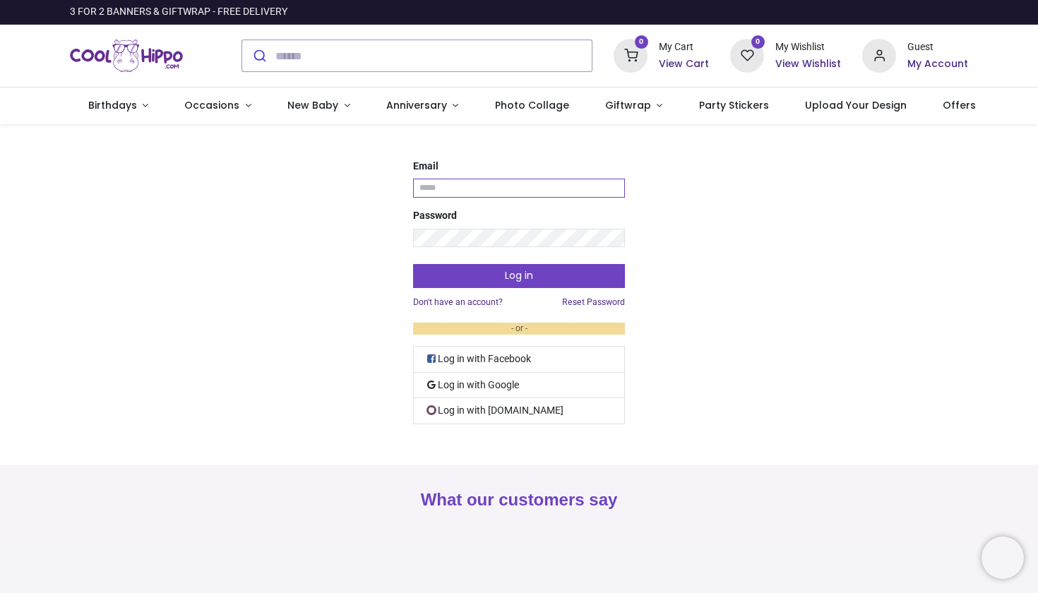
type input "**********"
click at [483, 302] on link "Don't have an account?" at bounding box center [458, 302] width 90 height 12
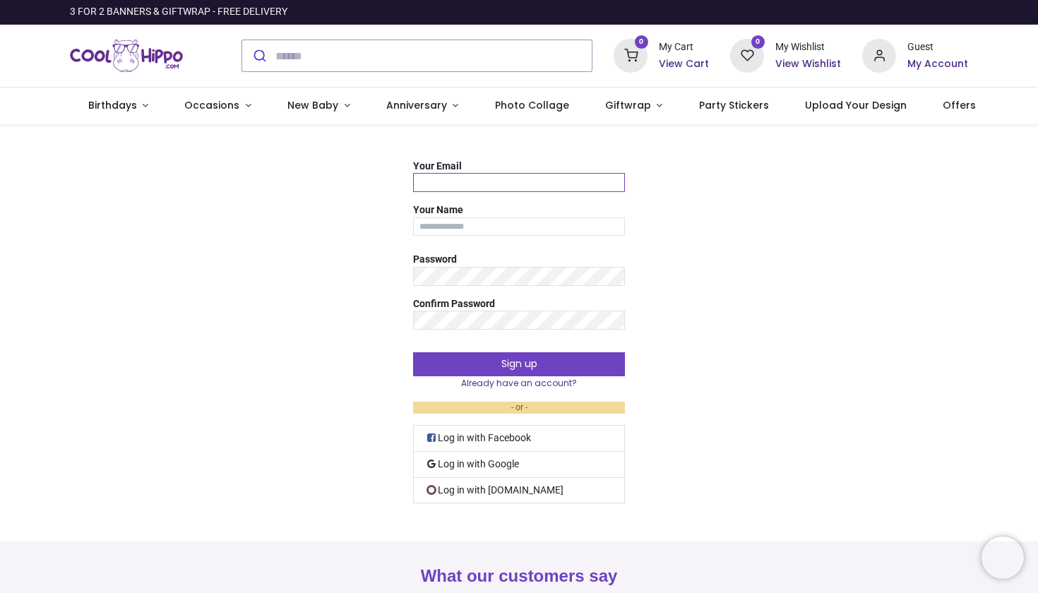
click at [460, 178] on input "Your Email" at bounding box center [519, 182] width 212 height 19
type input "*****"
type input "**********"
type input "******"
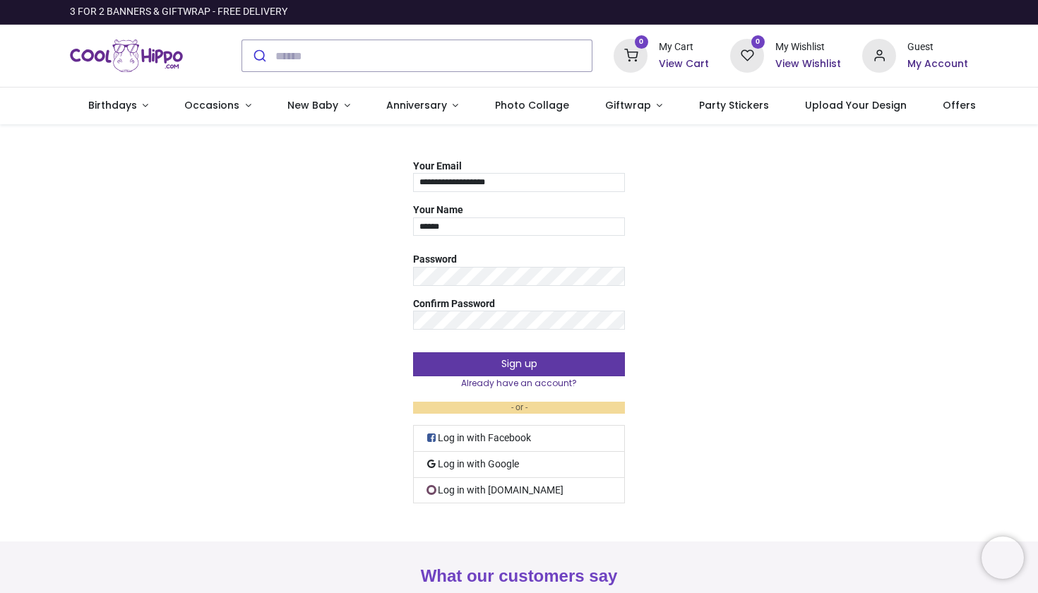
click at [525, 362] on button "Sign up" at bounding box center [519, 364] width 212 height 24
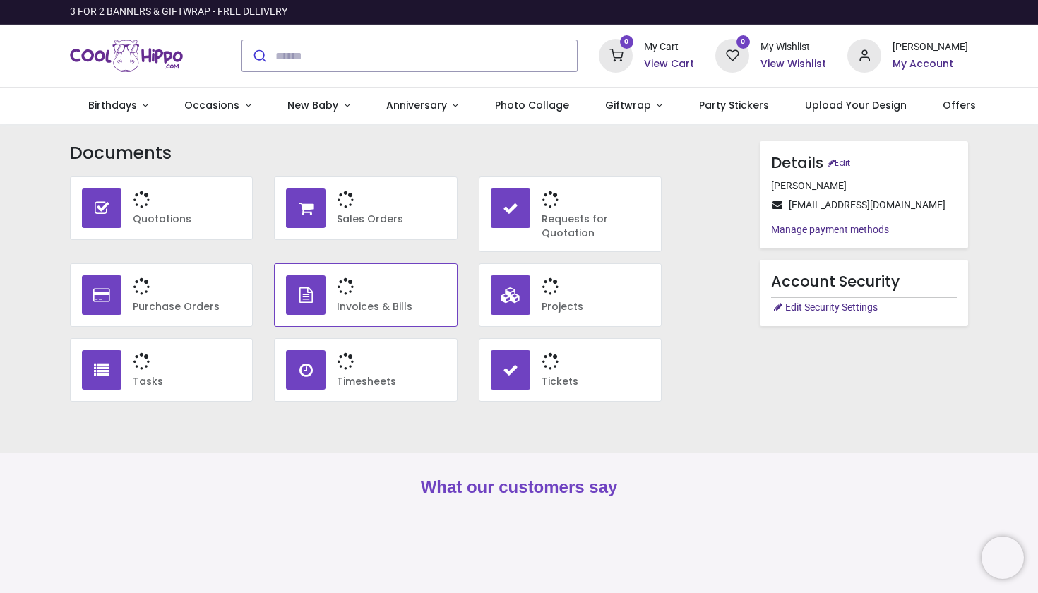
type input "**********"
click at [337, 220] on h6 "Sales Orders" at bounding box center [391, 219] width 108 height 14
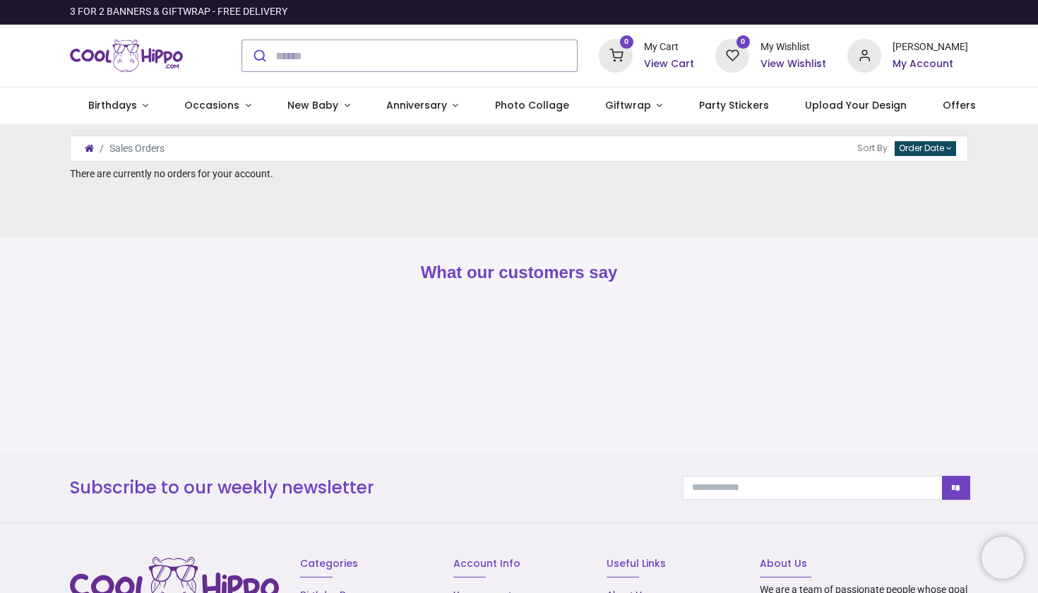
type input "**********"
click at [942, 101] on span "Offers" at bounding box center [958, 105] width 33 height 14
click at [932, 53] on div "[PERSON_NAME]" at bounding box center [930, 47] width 76 height 14
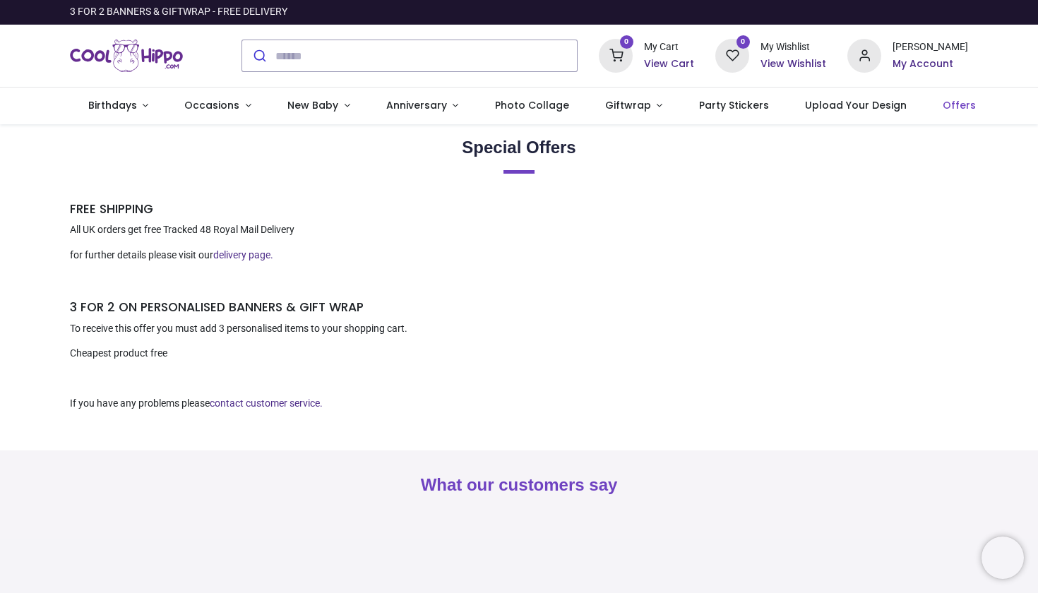
type input "**********"
